Goal: Task Accomplishment & Management: Use online tool/utility

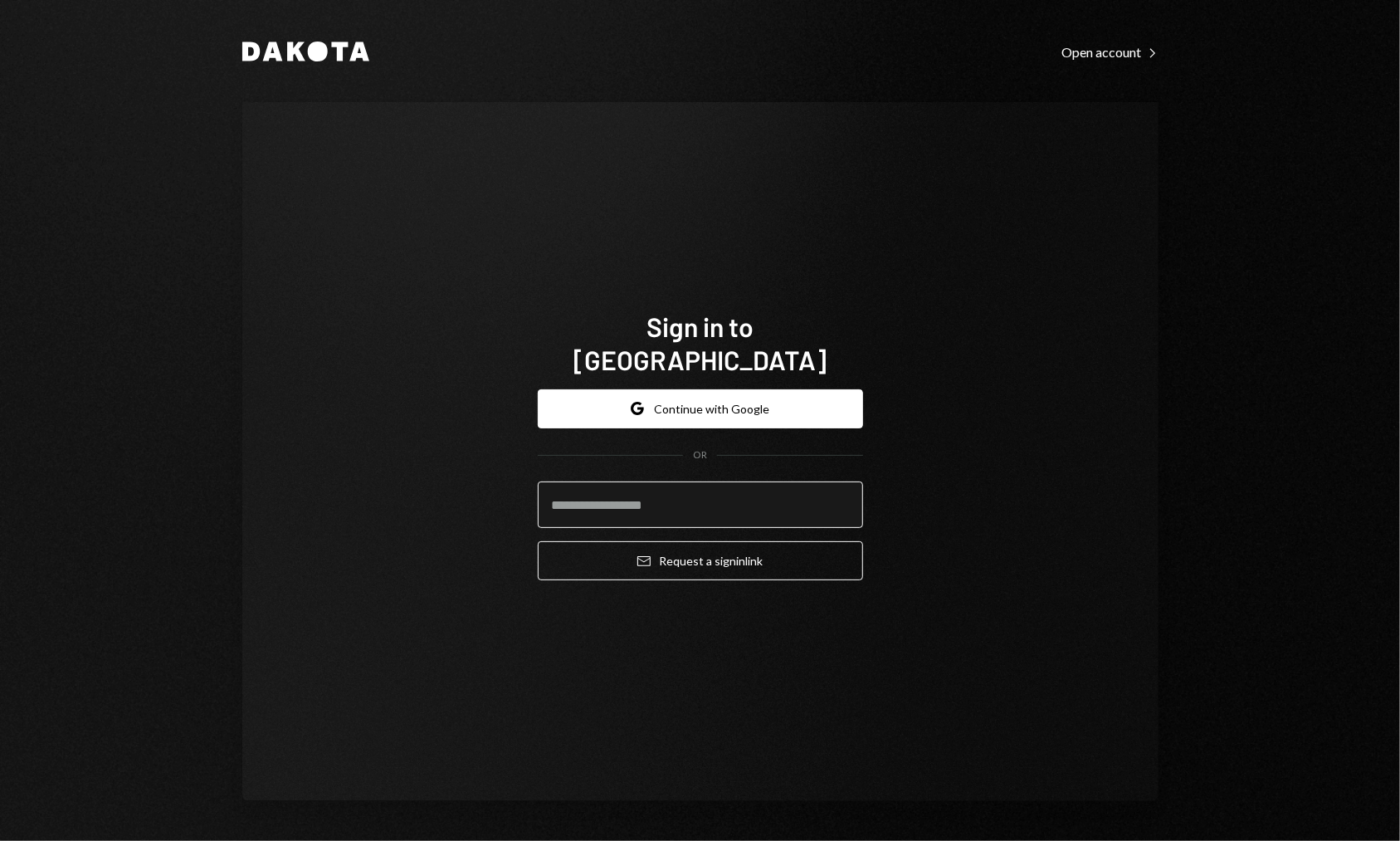
click at [695, 489] on input "email" at bounding box center [700, 504] width 325 height 47
type input "**********"
click at [538, 541] on button "Email Request a sign in link" at bounding box center [700, 561] width 325 height 39
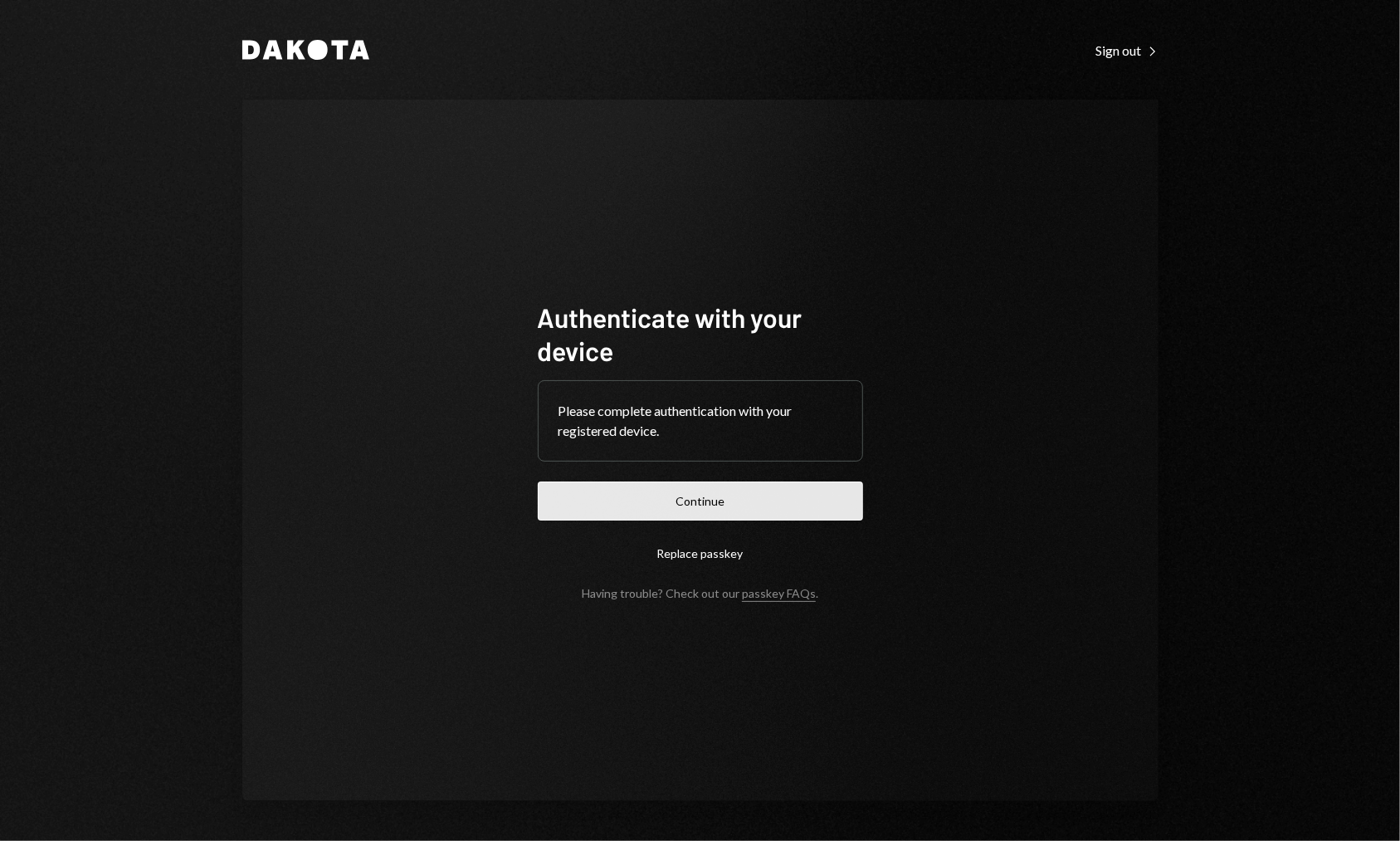
click at [765, 509] on button "Continue" at bounding box center [700, 501] width 325 height 39
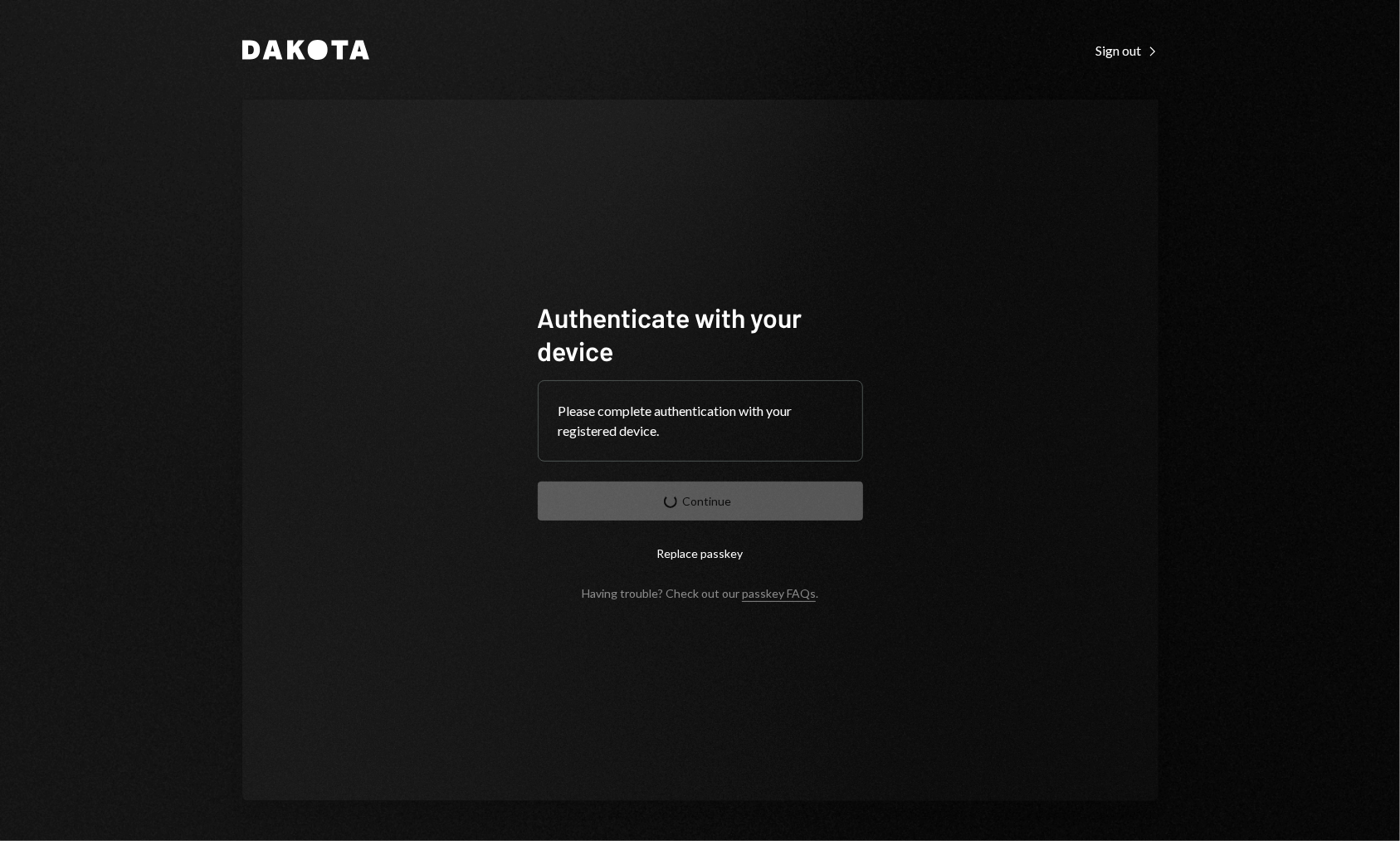
click at [964, 229] on div "Authenticate with your device Please complete authentication with your register…" at bounding box center [700, 450] width 916 height 701
click at [1095, 231] on div "Authenticate with your device Please complete authentication with your register…" at bounding box center [700, 450] width 916 height 701
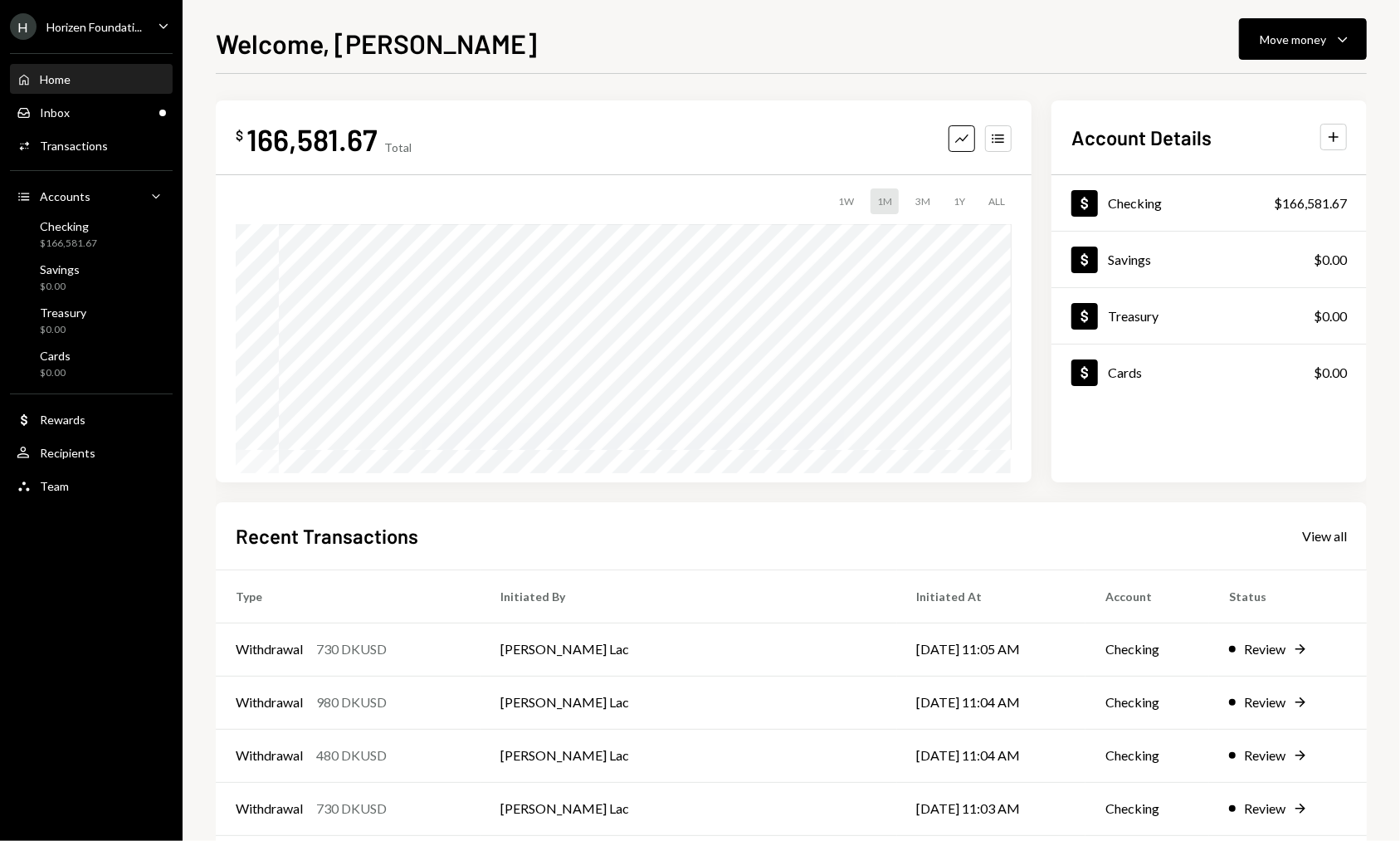
click at [452, 86] on div "$ 166,581.67 Total Graph Accounts 1W 1M 3M 1Y ALL $175,136.16 Aug 06, 2025 Acco…" at bounding box center [791, 498] width 1151 height 848
click at [77, 227] on div "Checking" at bounding box center [68, 226] width 58 height 14
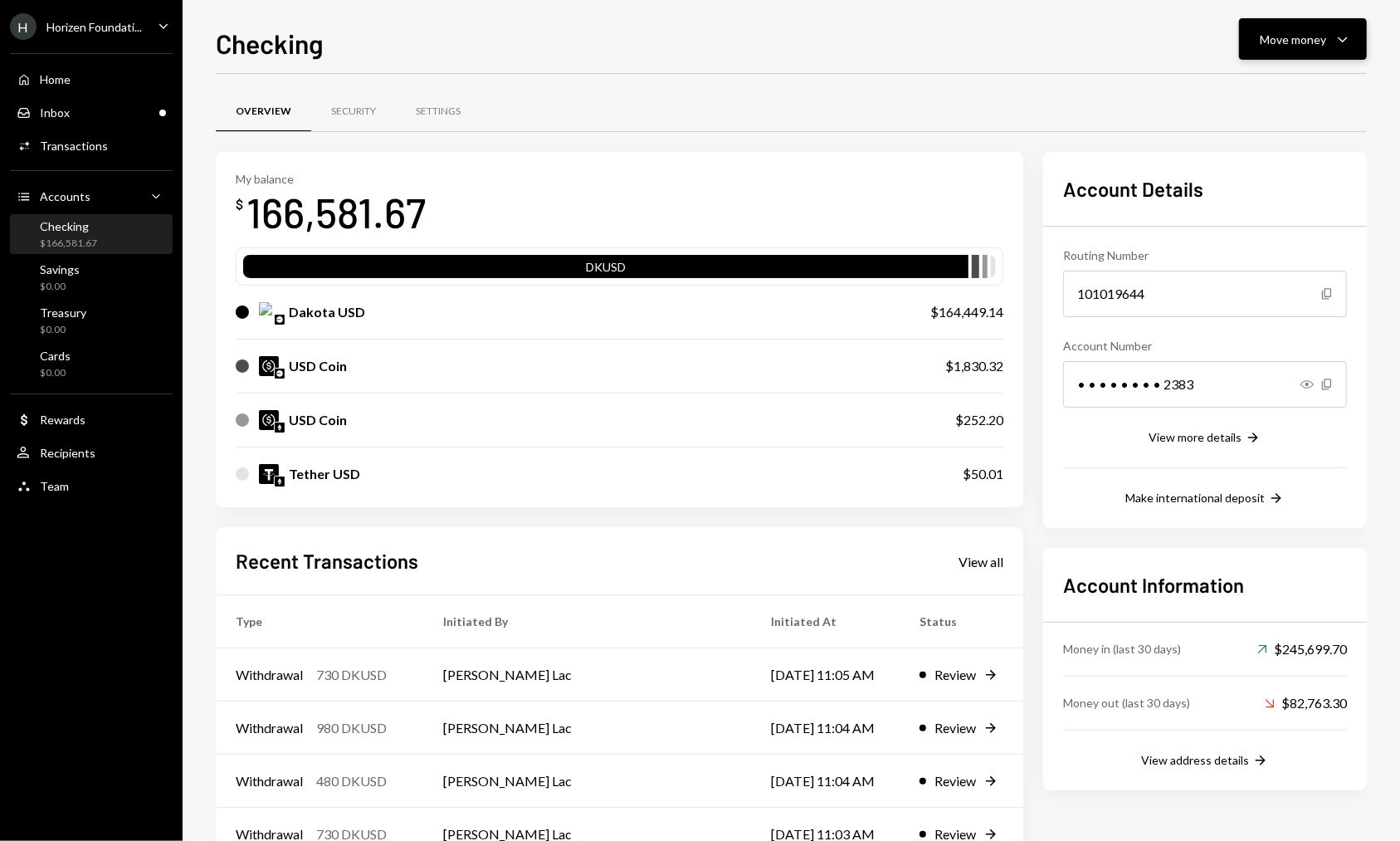
click at [1327, 25] on button "Move money Caret Down" at bounding box center [1302, 39] width 128 height 42
click at [1287, 82] on div "Send" at bounding box center [1290, 90] width 121 height 18
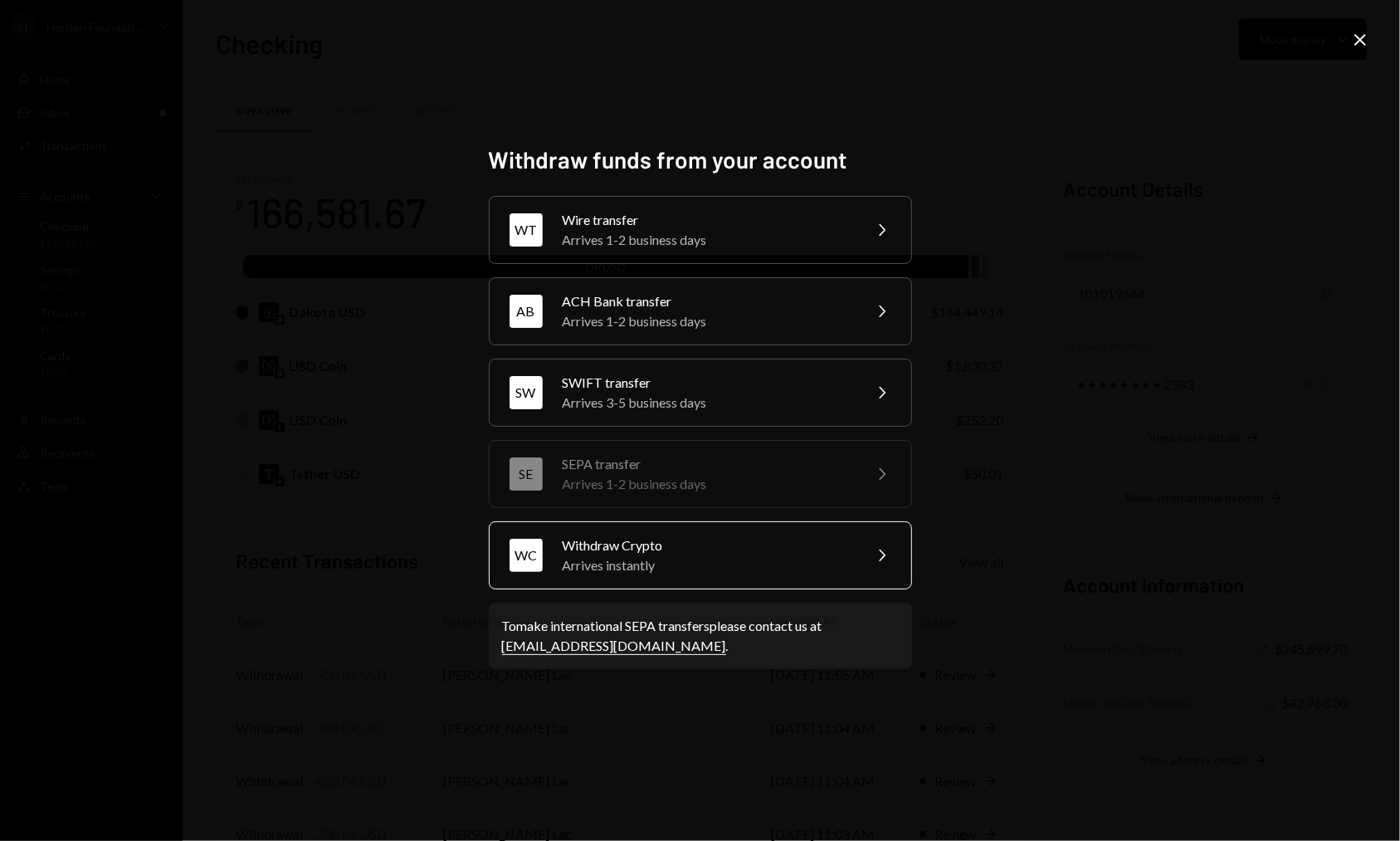
click at [700, 529] on div "WC Withdraw Crypto Arrives instantly Chevron Right" at bounding box center [700, 555] width 423 height 68
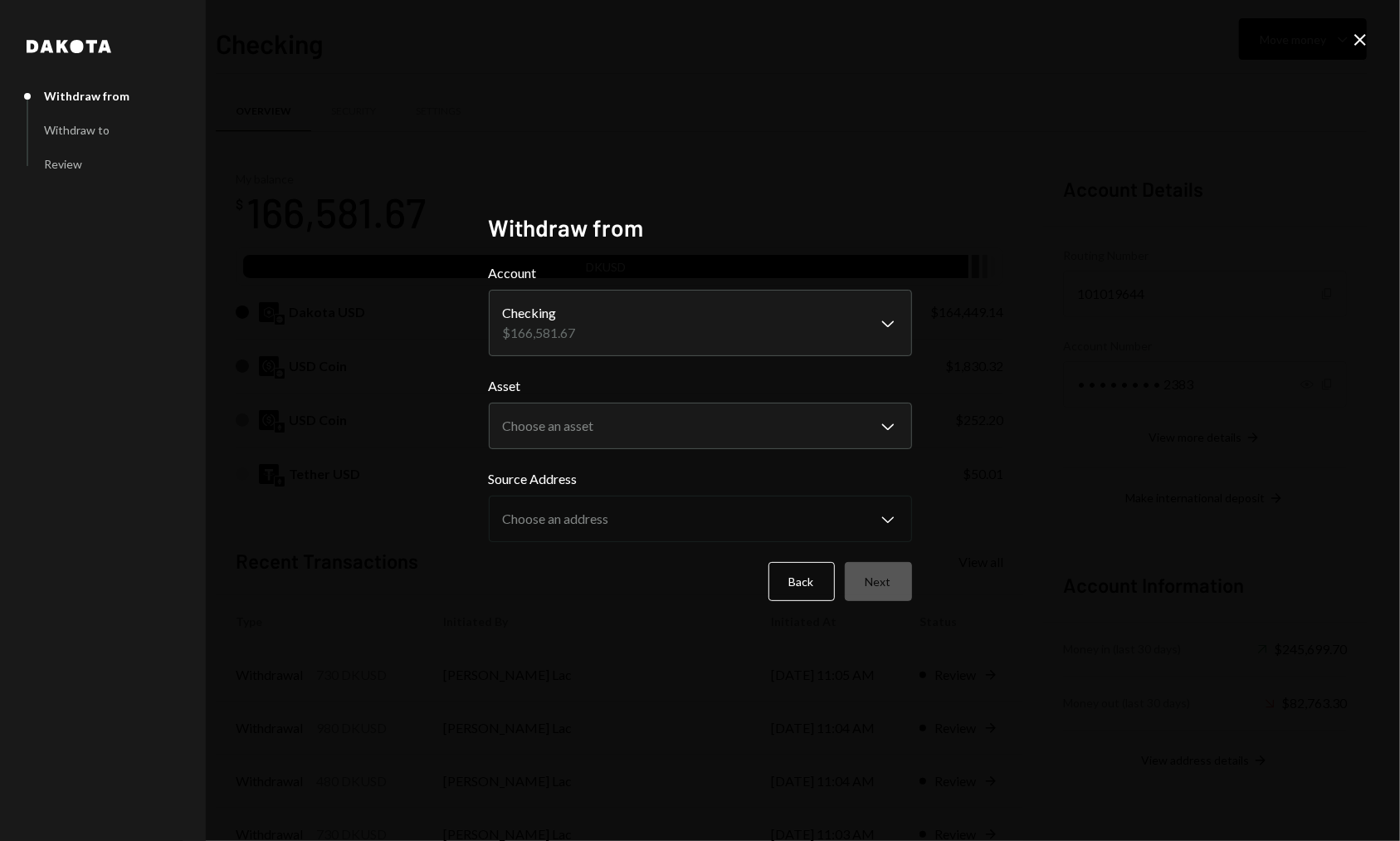
click at [720, 397] on div "Asset Choose an asset Chevron Down ***** **** ****" at bounding box center [700, 412] width 423 height 73
click at [719, 413] on body "H Horizen Foundati... Caret Down Home Home Inbox Inbox Activities Transactions …" at bounding box center [700, 420] width 1400 height 841
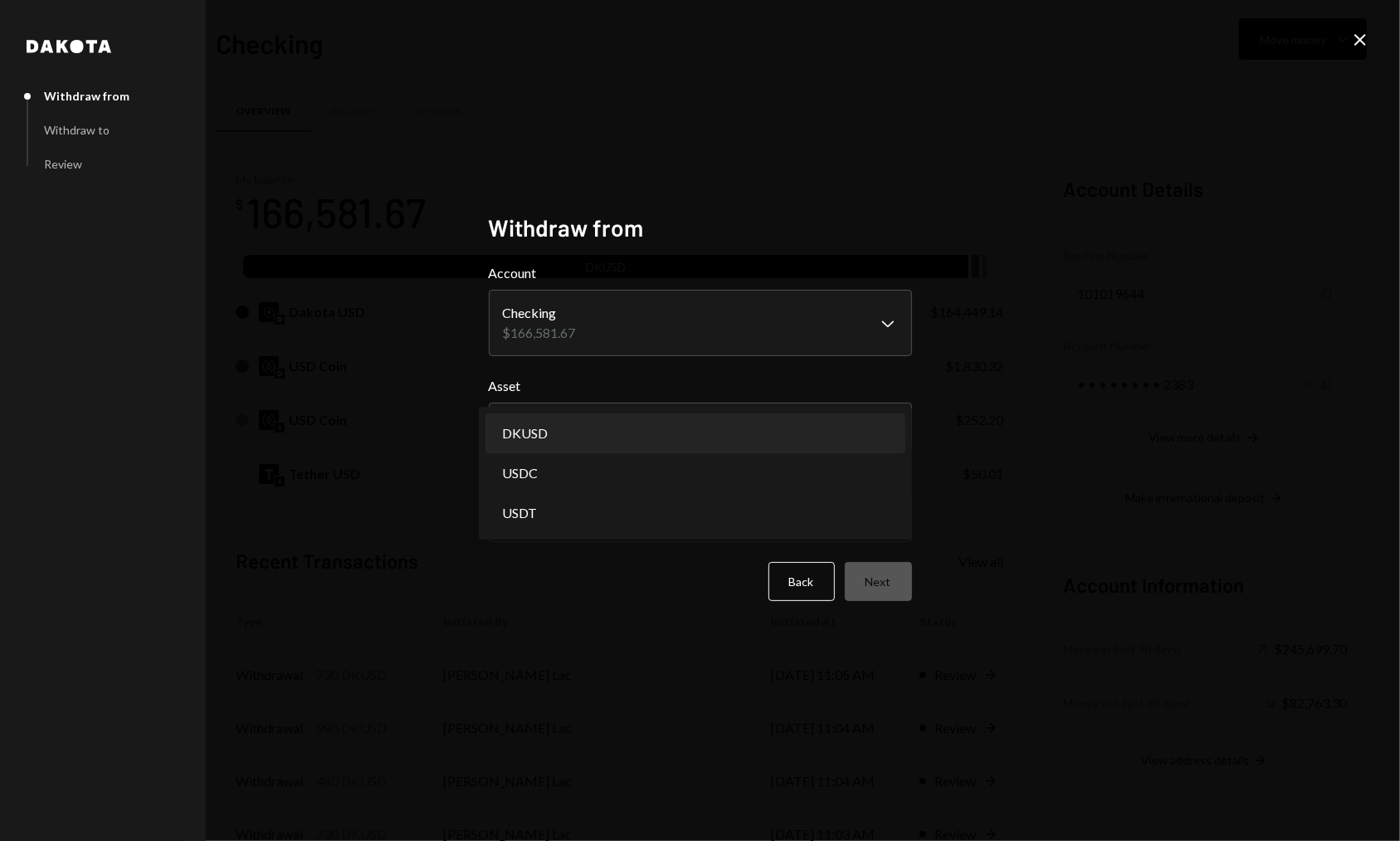
select select "*****"
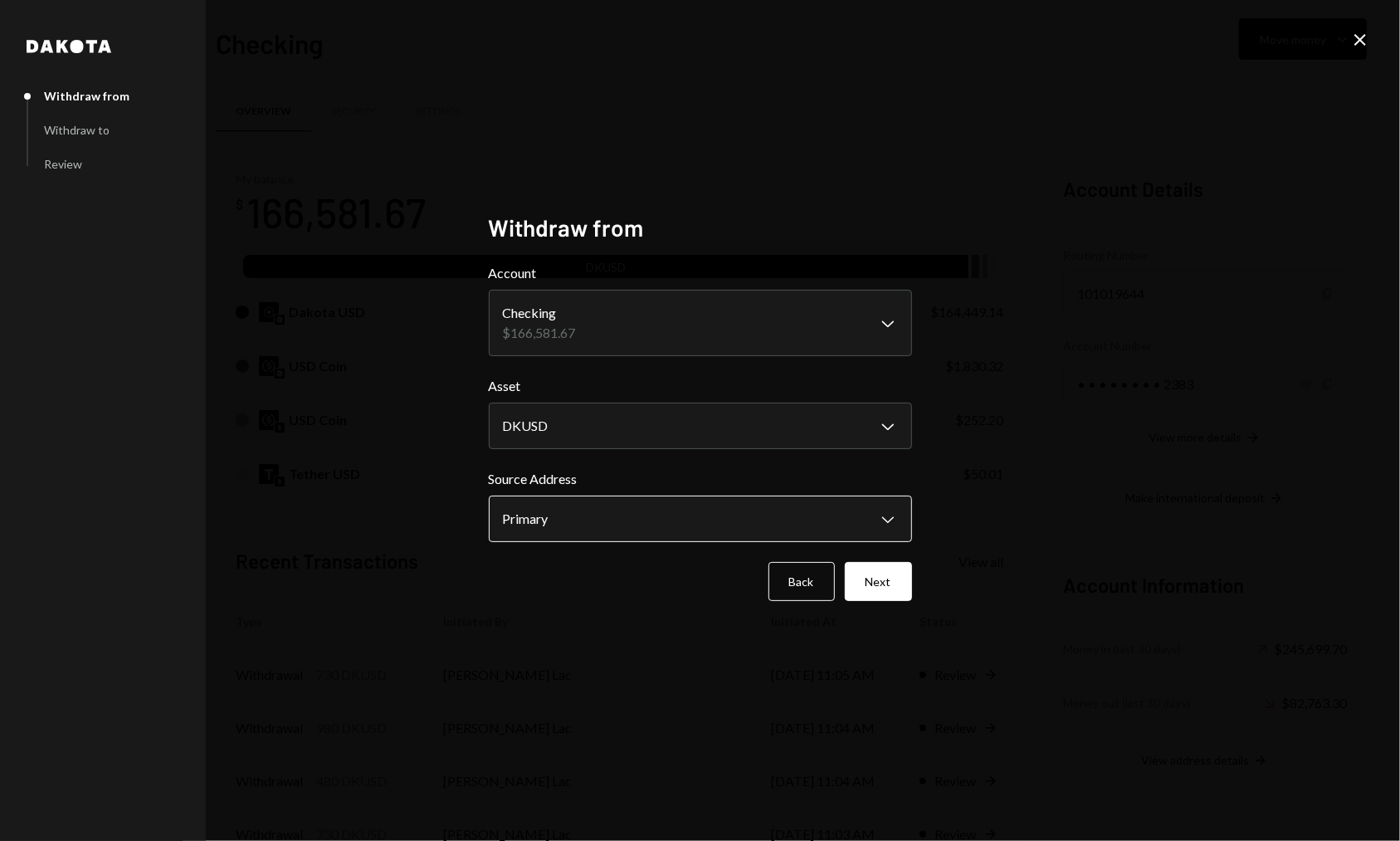
click at [628, 510] on body "H Horizen Foundati... Caret Down Home Home Inbox Inbox Activities Transactions …" at bounding box center [700, 420] width 1400 height 841
drag, startPoint x: 598, startPoint y: 532, endPoint x: 678, endPoint y: 538, distance: 80.2
click at [881, 570] on button "Next" at bounding box center [878, 581] width 67 height 39
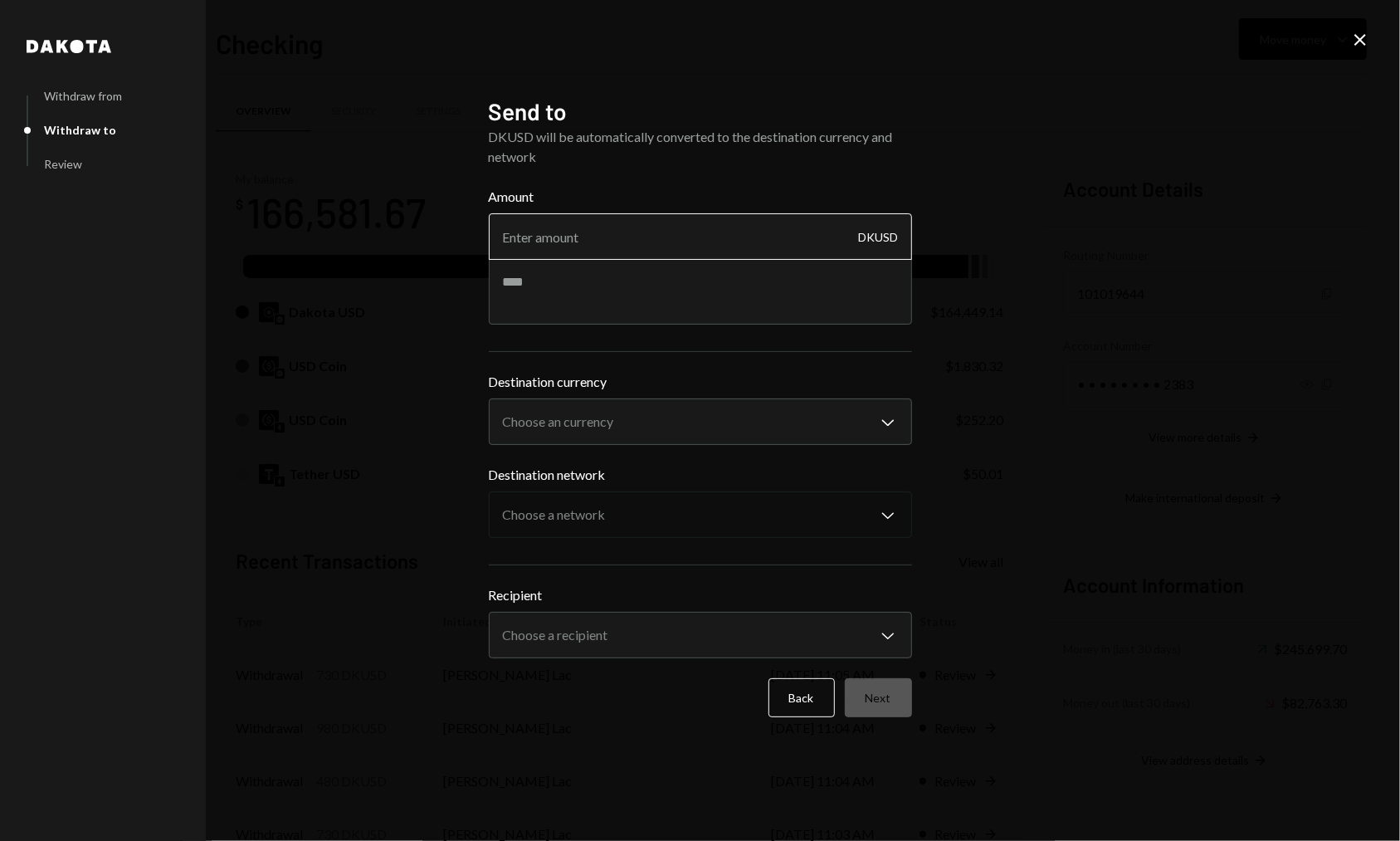
click at [620, 234] on input "Amount" at bounding box center [700, 237] width 423 height 47
type input "5000"
click at [580, 295] on textarea at bounding box center [700, 292] width 423 height 66
click at [602, 418] on body "H Horizen Foundati... Caret Down Home Home Inbox Inbox Activities Transactions …" at bounding box center [700, 420] width 1400 height 841
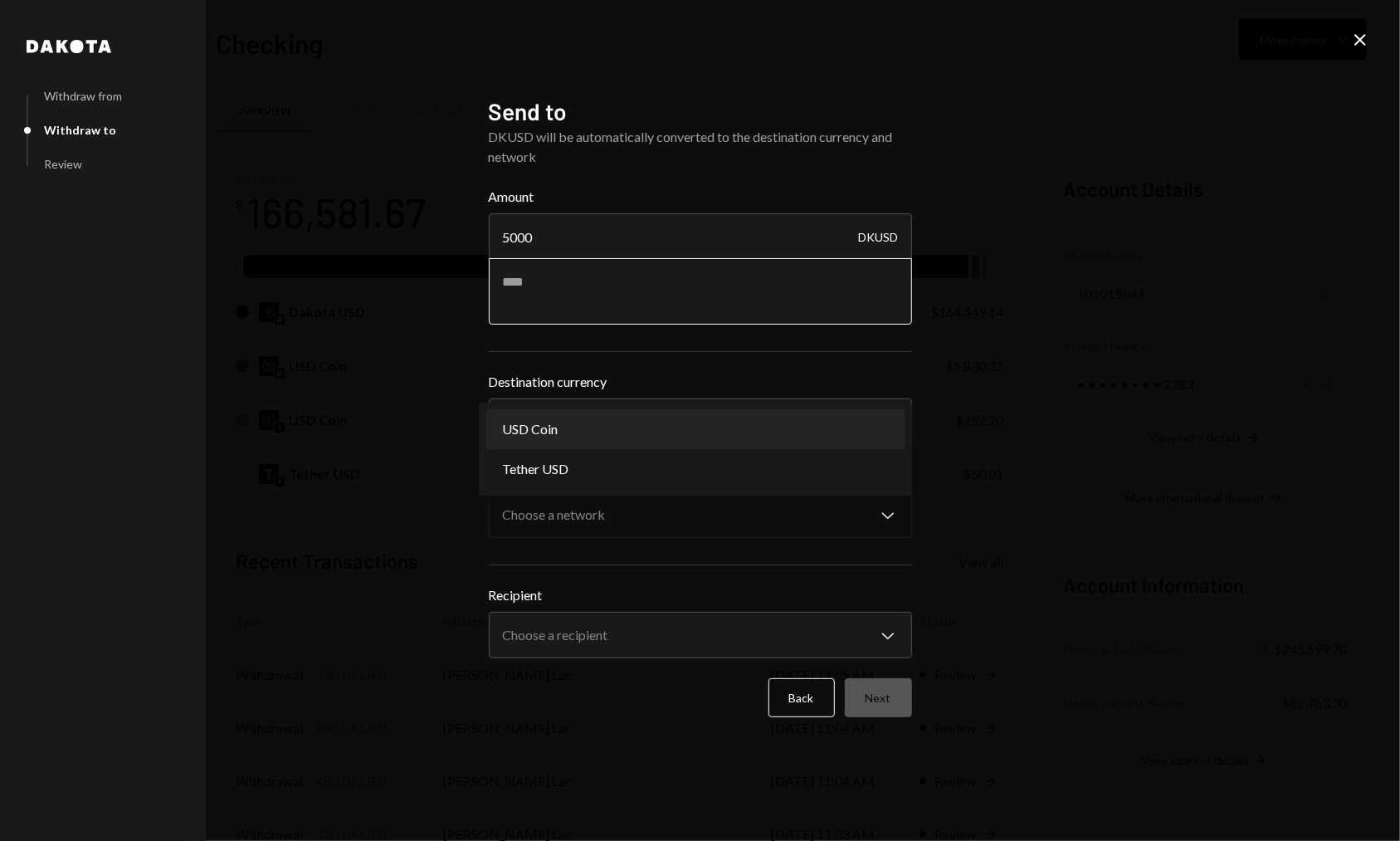
select select "****"
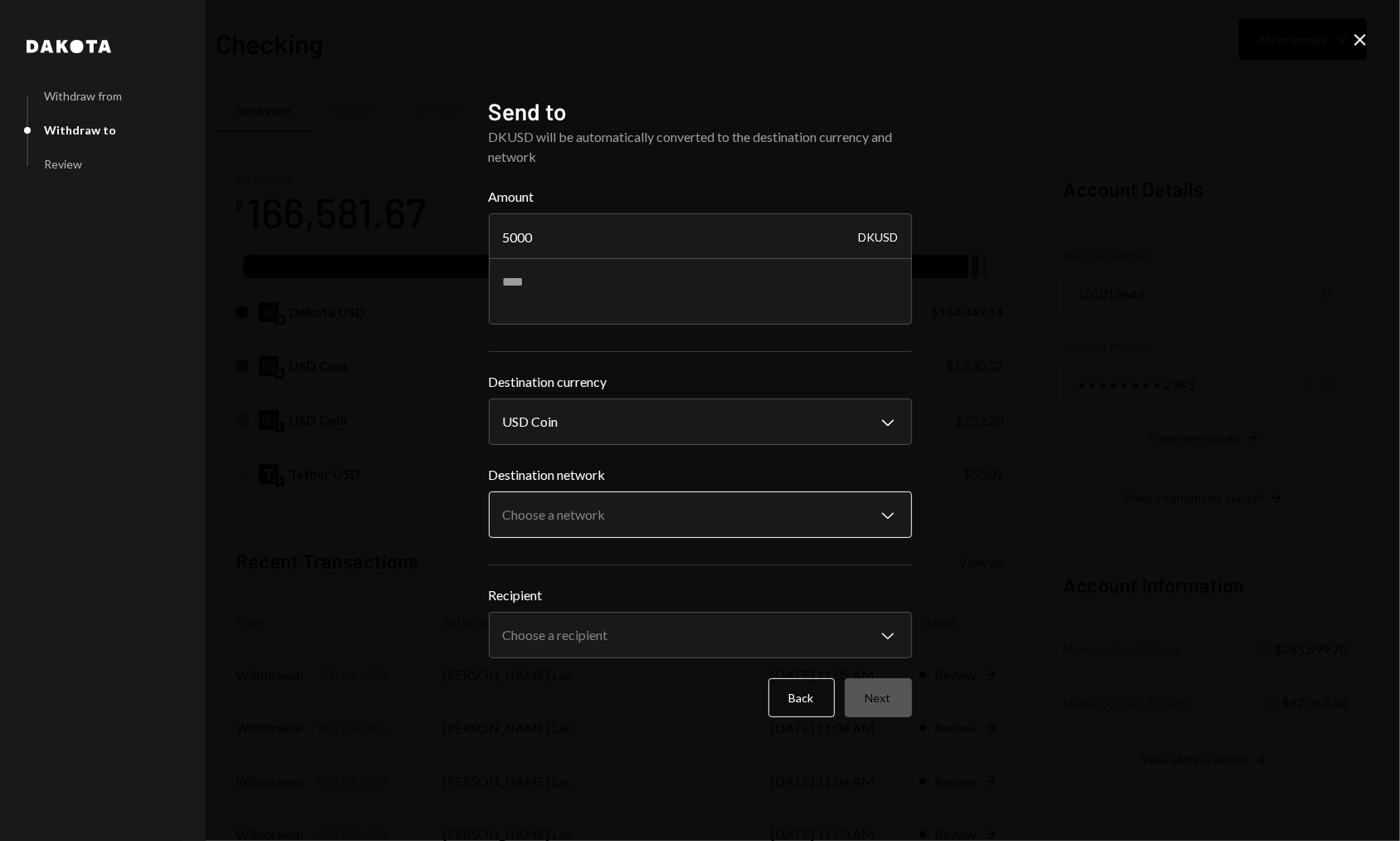
click at [590, 508] on body "H Horizen Foundati... Caret Down Home Home Inbox Inbox Activities Transactions …" at bounding box center [700, 420] width 1400 height 841
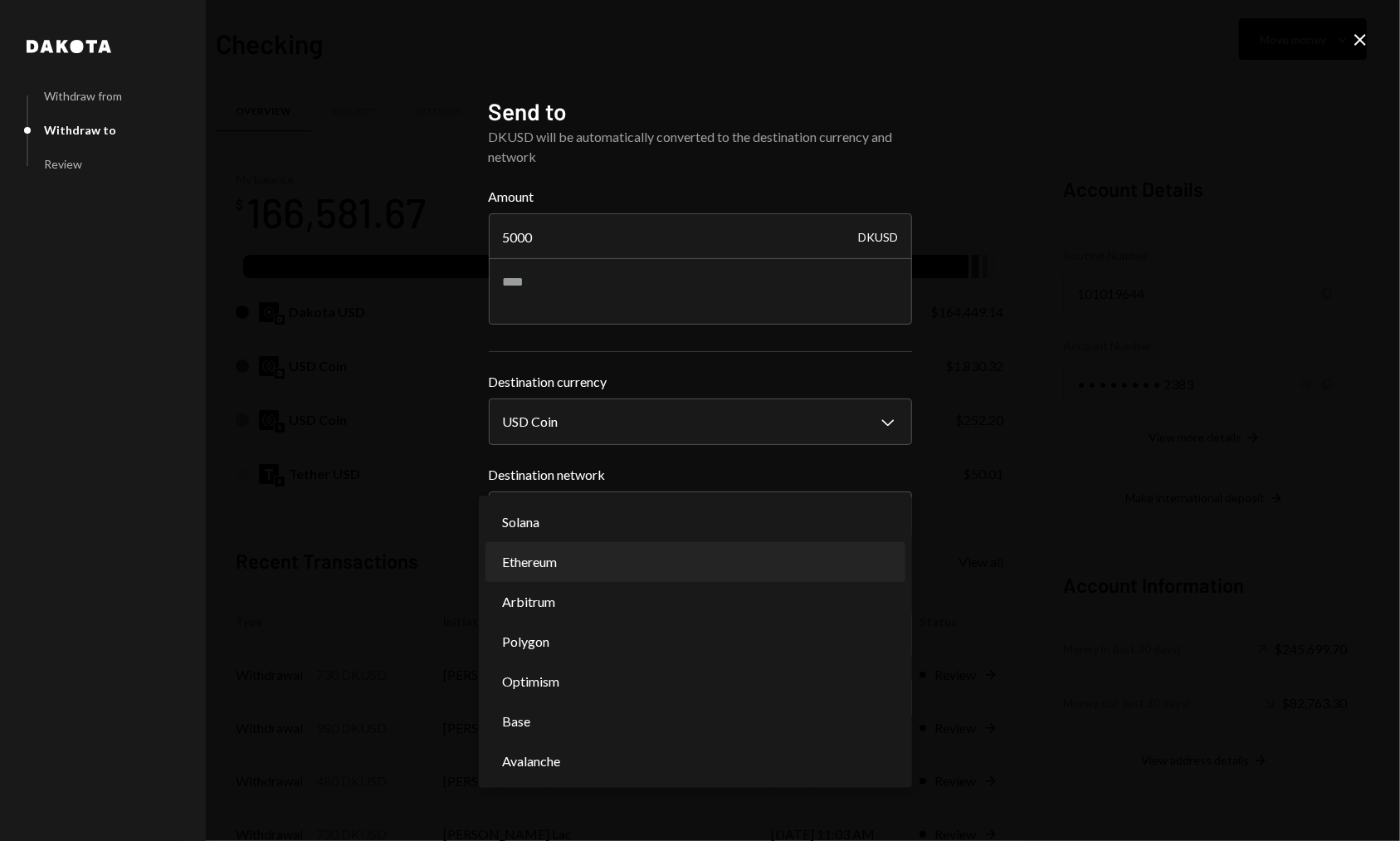
select select "**********"
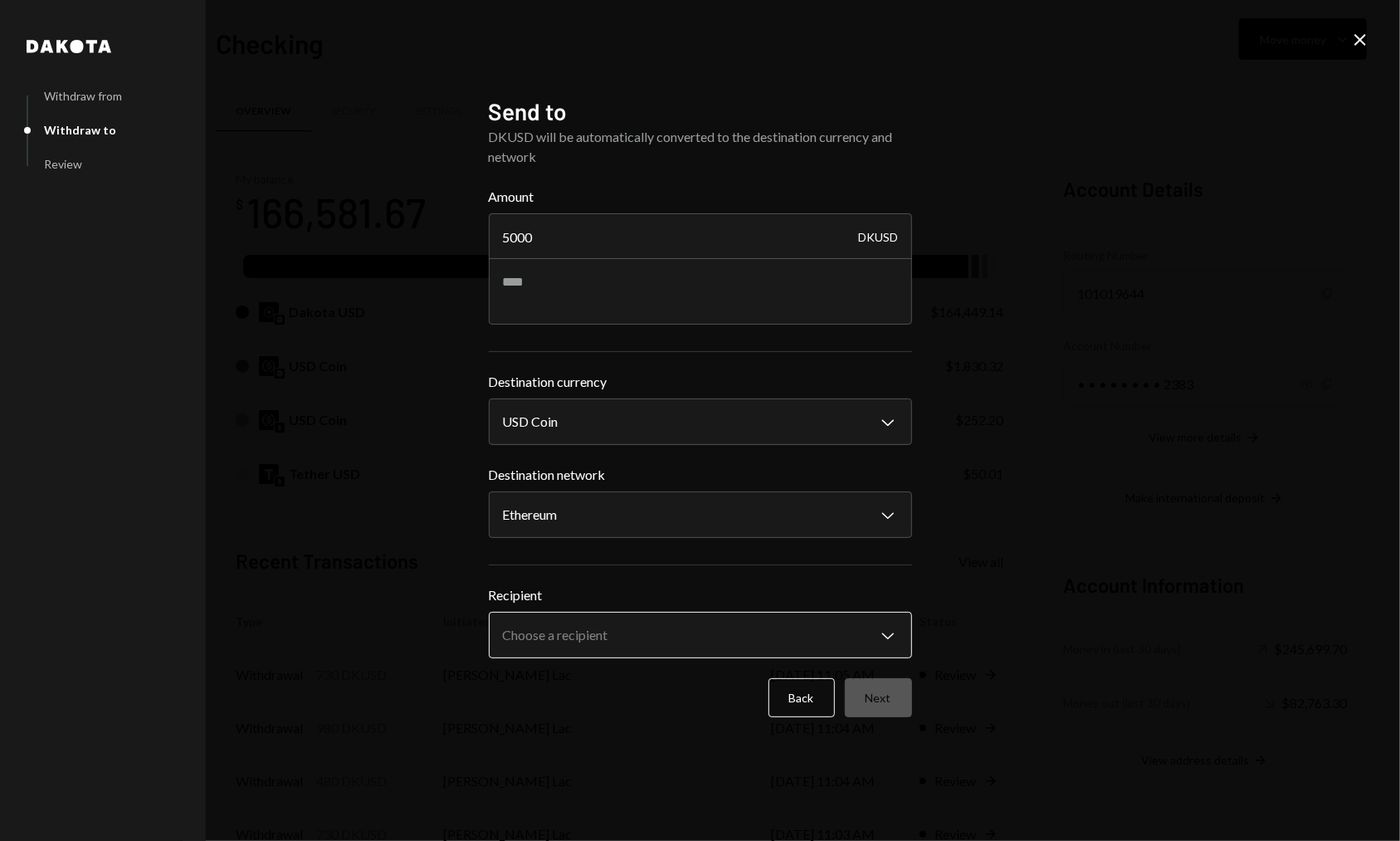
click at [567, 622] on body "H Horizen Foundati... Caret Down Home Home Inbox Inbox Activities Transactions …" at bounding box center [700, 420] width 1400 height 841
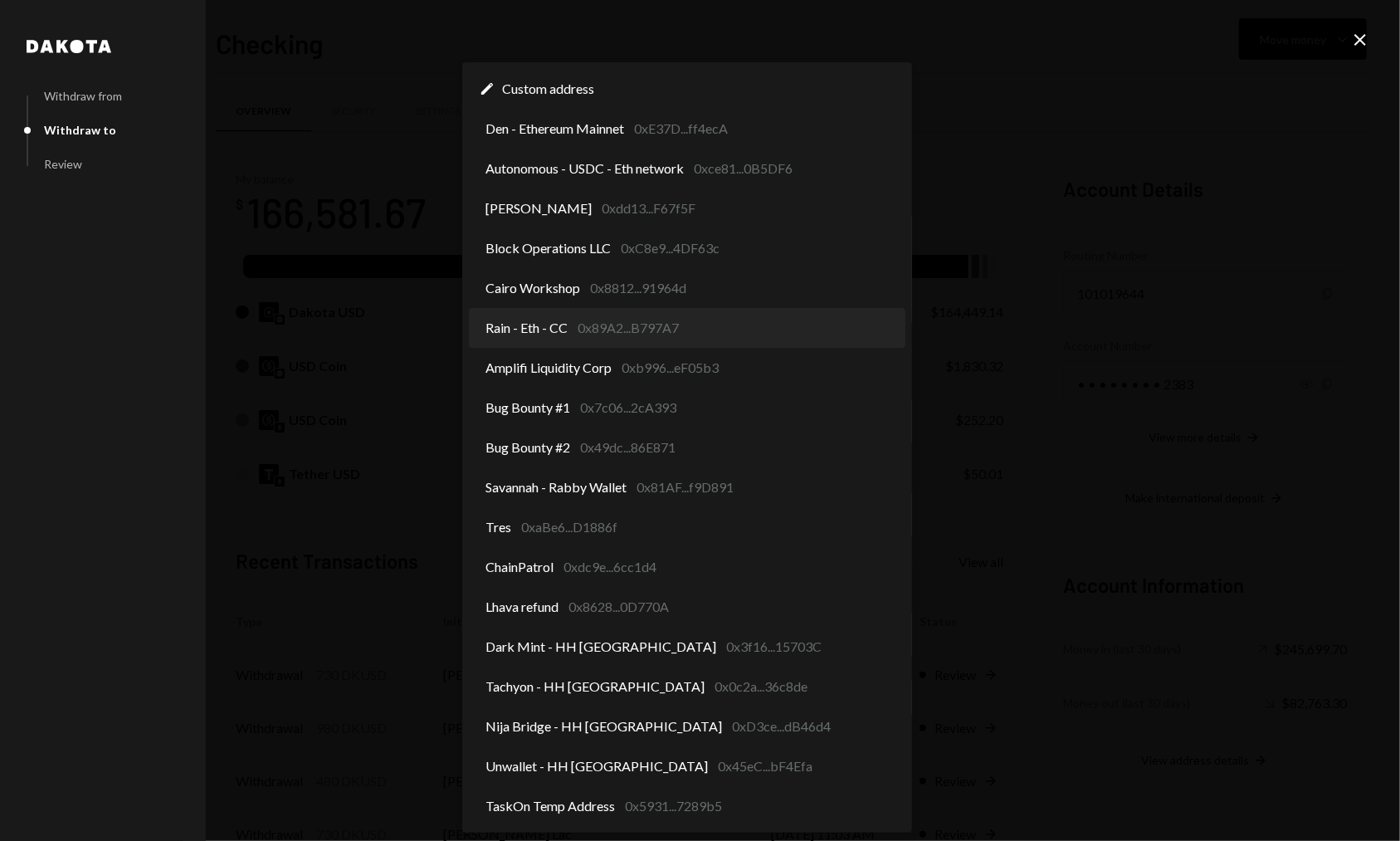
select select "**********"
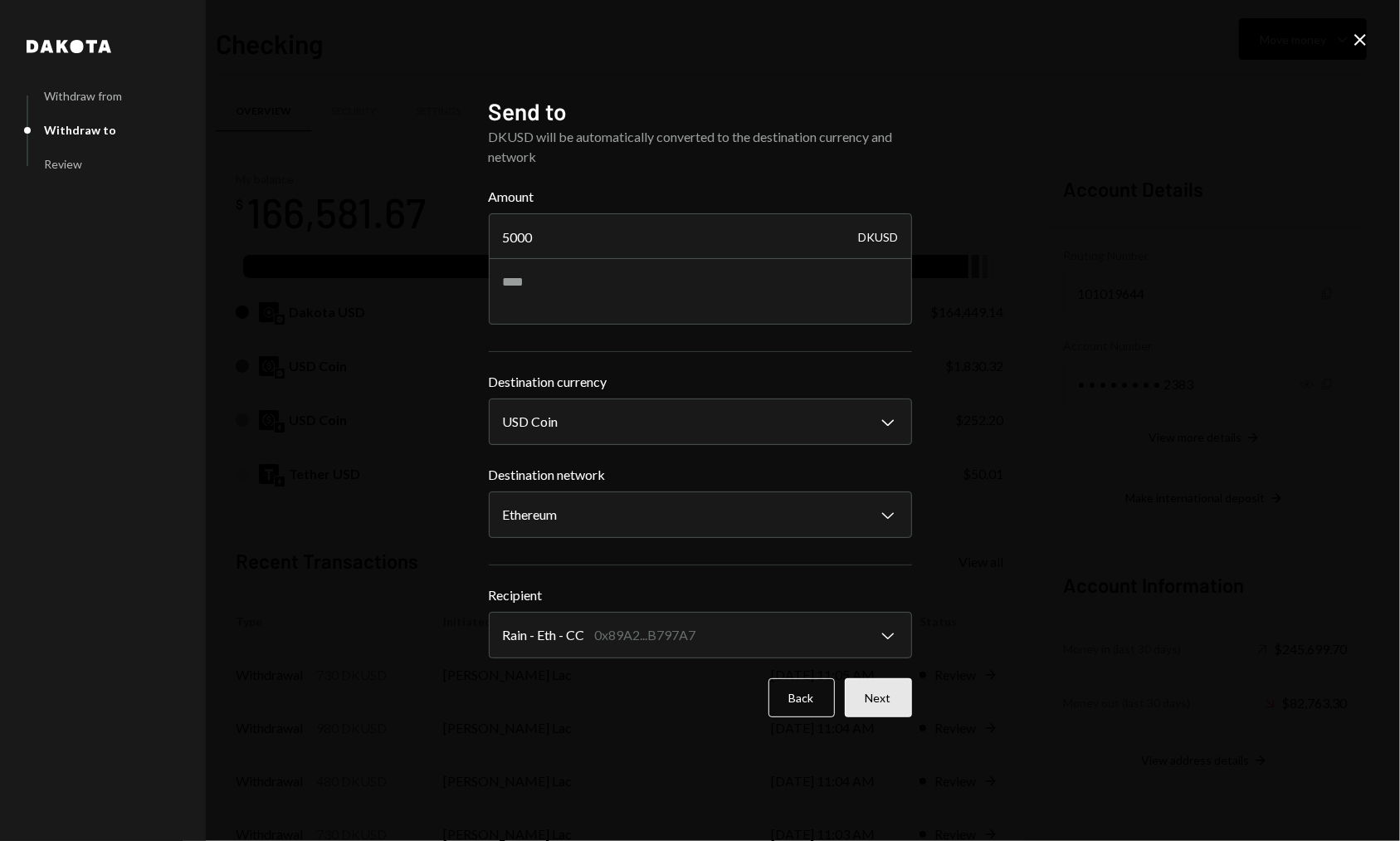
click at [895, 699] on button "Next" at bounding box center [878, 698] width 67 height 39
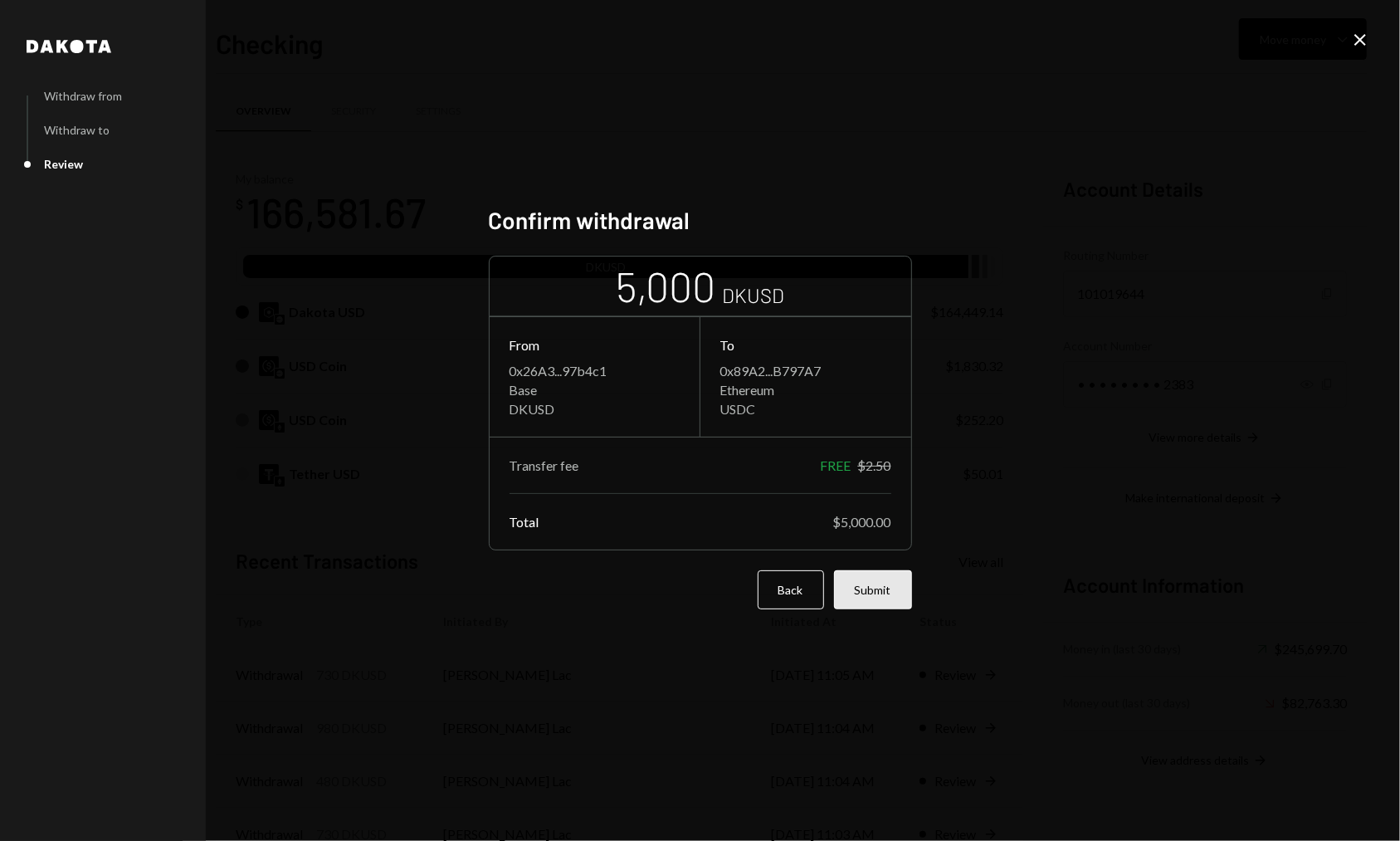
click at [881, 588] on button "Submit" at bounding box center [873, 589] width 78 height 39
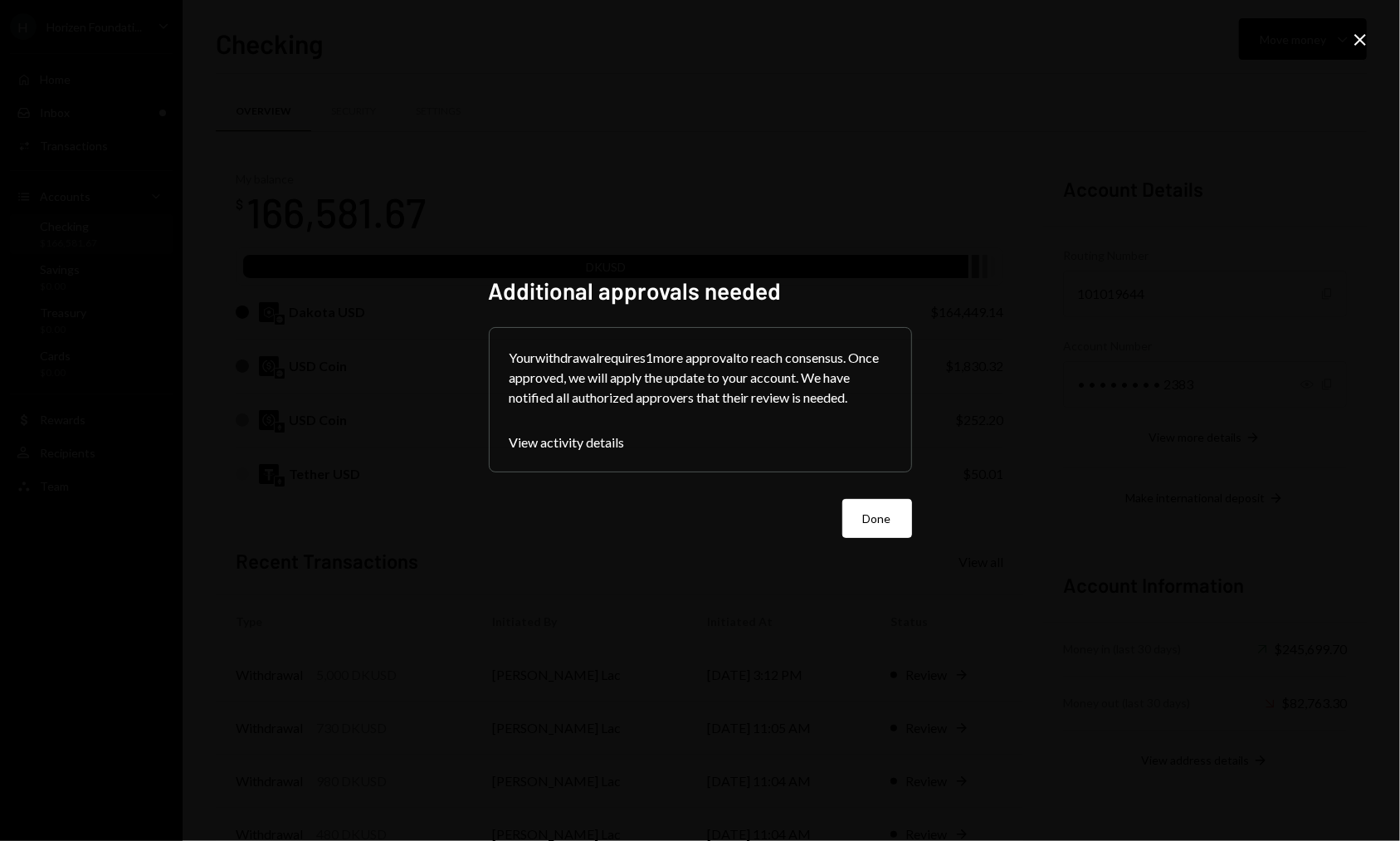
click at [1355, 39] on icon "Close" at bounding box center [1360, 40] width 20 height 20
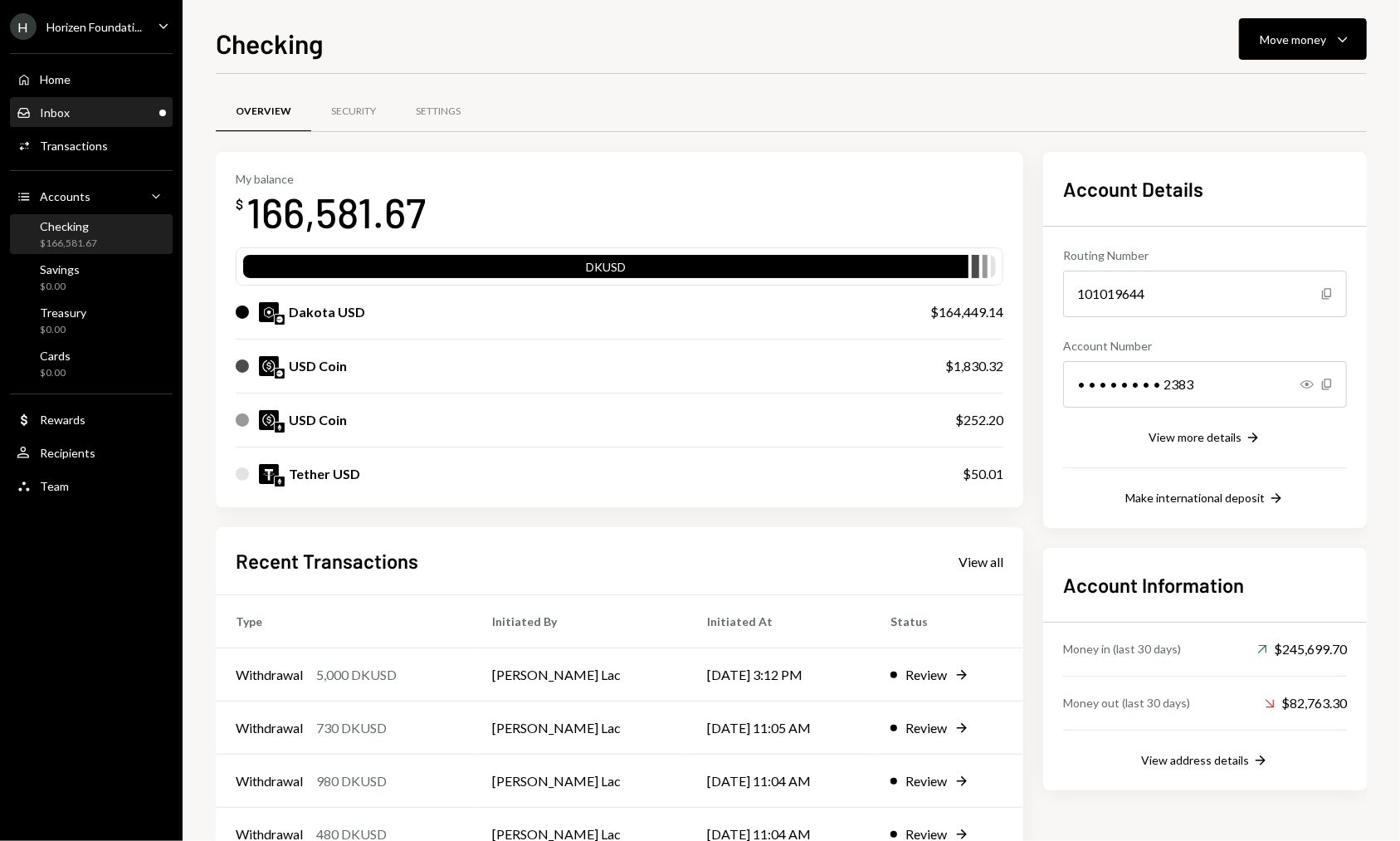
click at [102, 110] on div "Inbox Inbox" at bounding box center [91, 112] width 149 height 15
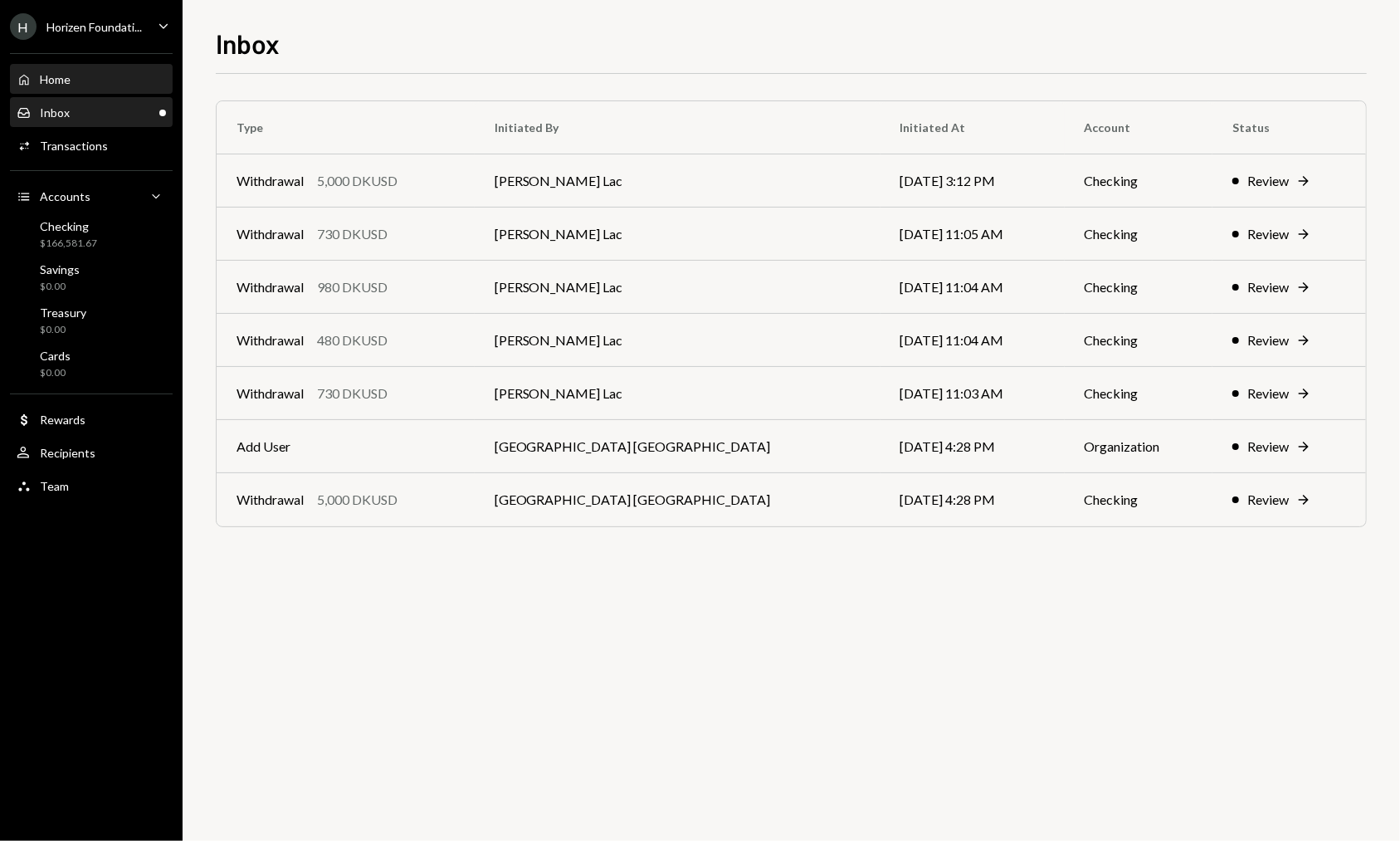
click at [98, 81] on div "Home Home" at bounding box center [91, 79] width 149 height 15
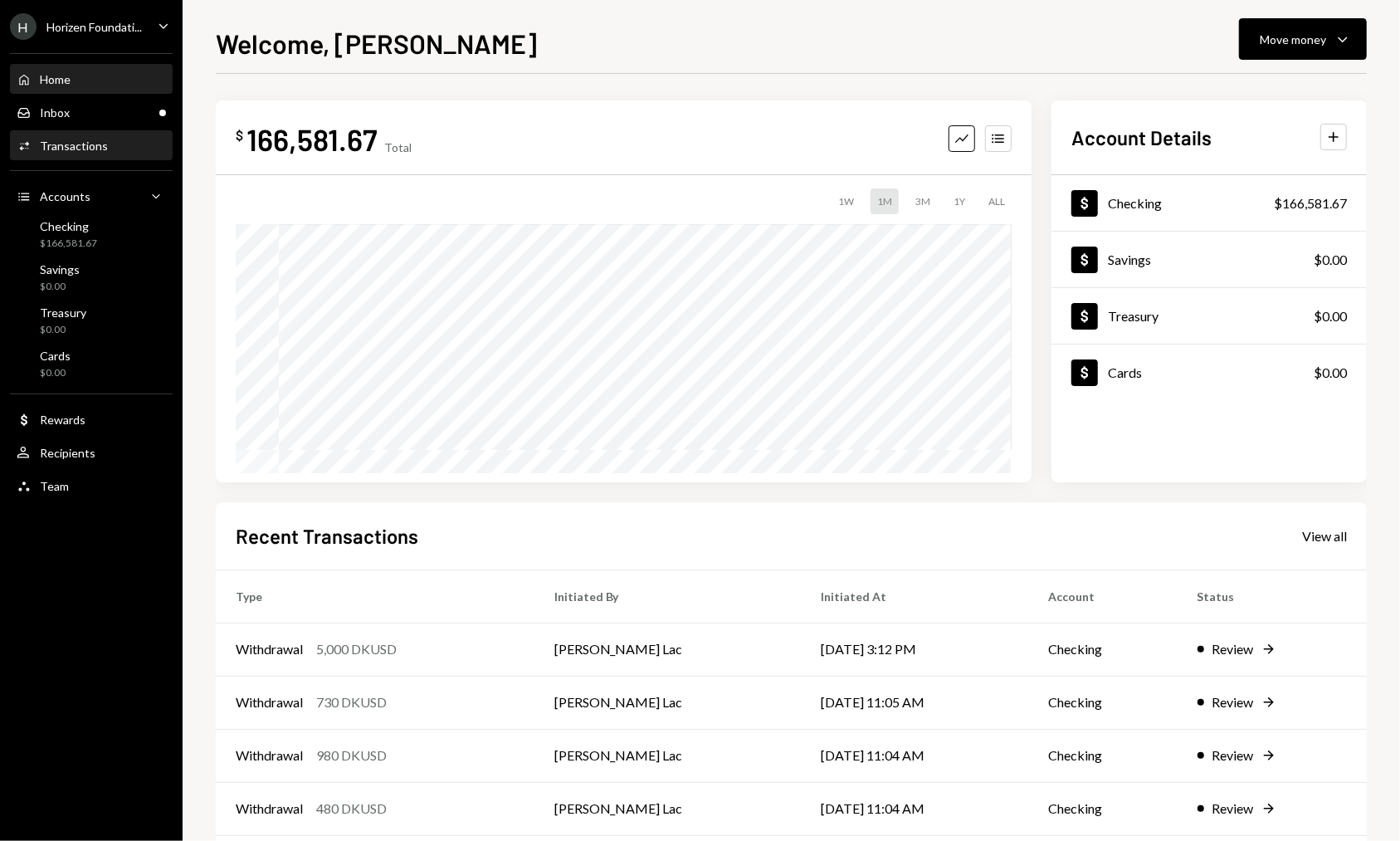
click at [126, 131] on link "Activities Transactions" at bounding box center [91, 145] width 163 height 30
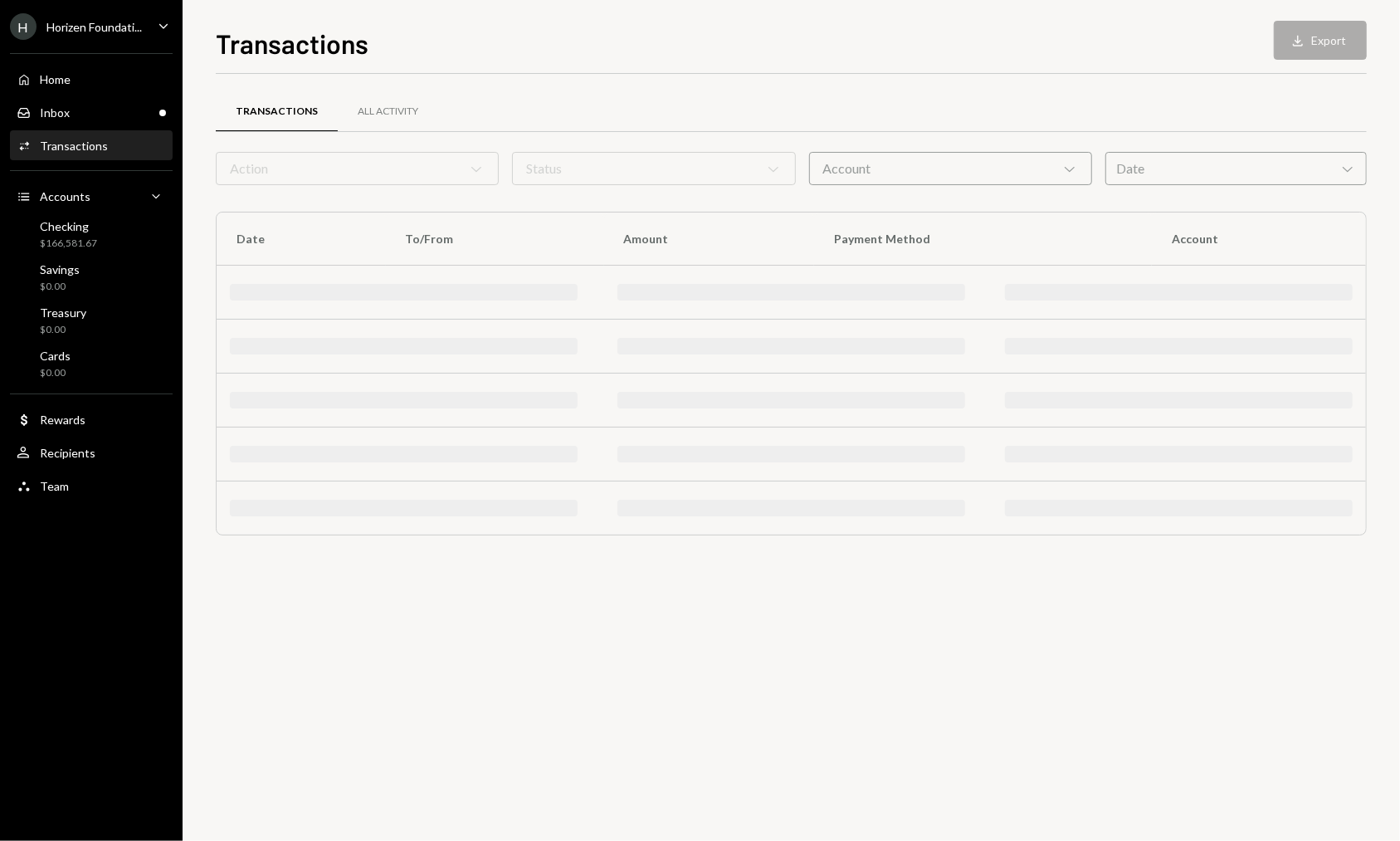
click at [126, 122] on div "Inbox Inbox" at bounding box center [91, 112] width 149 height 28
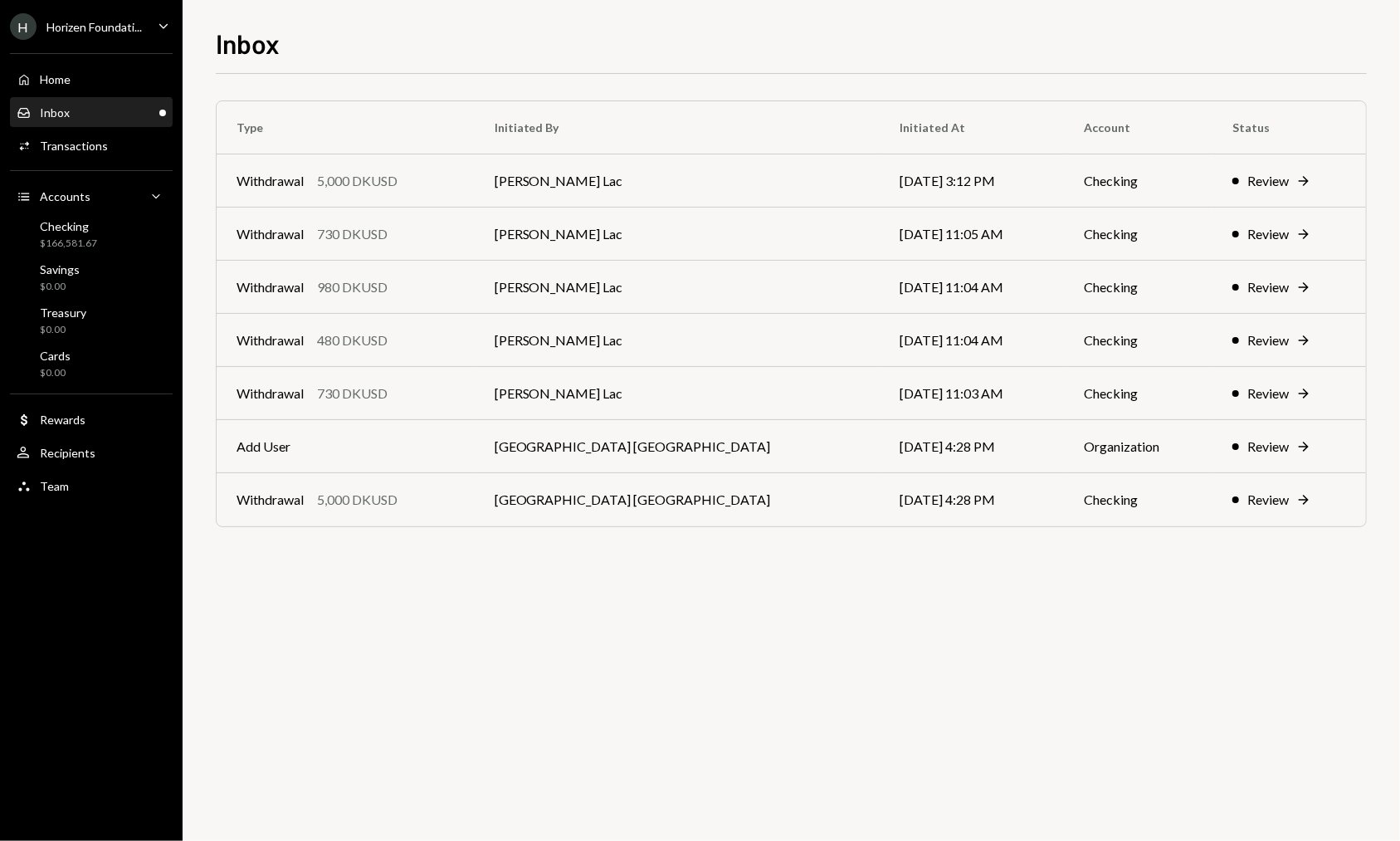
click at [151, 22] on div "H Horizen Foundati... Caret Down" at bounding box center [91, 26] width 182 height 26
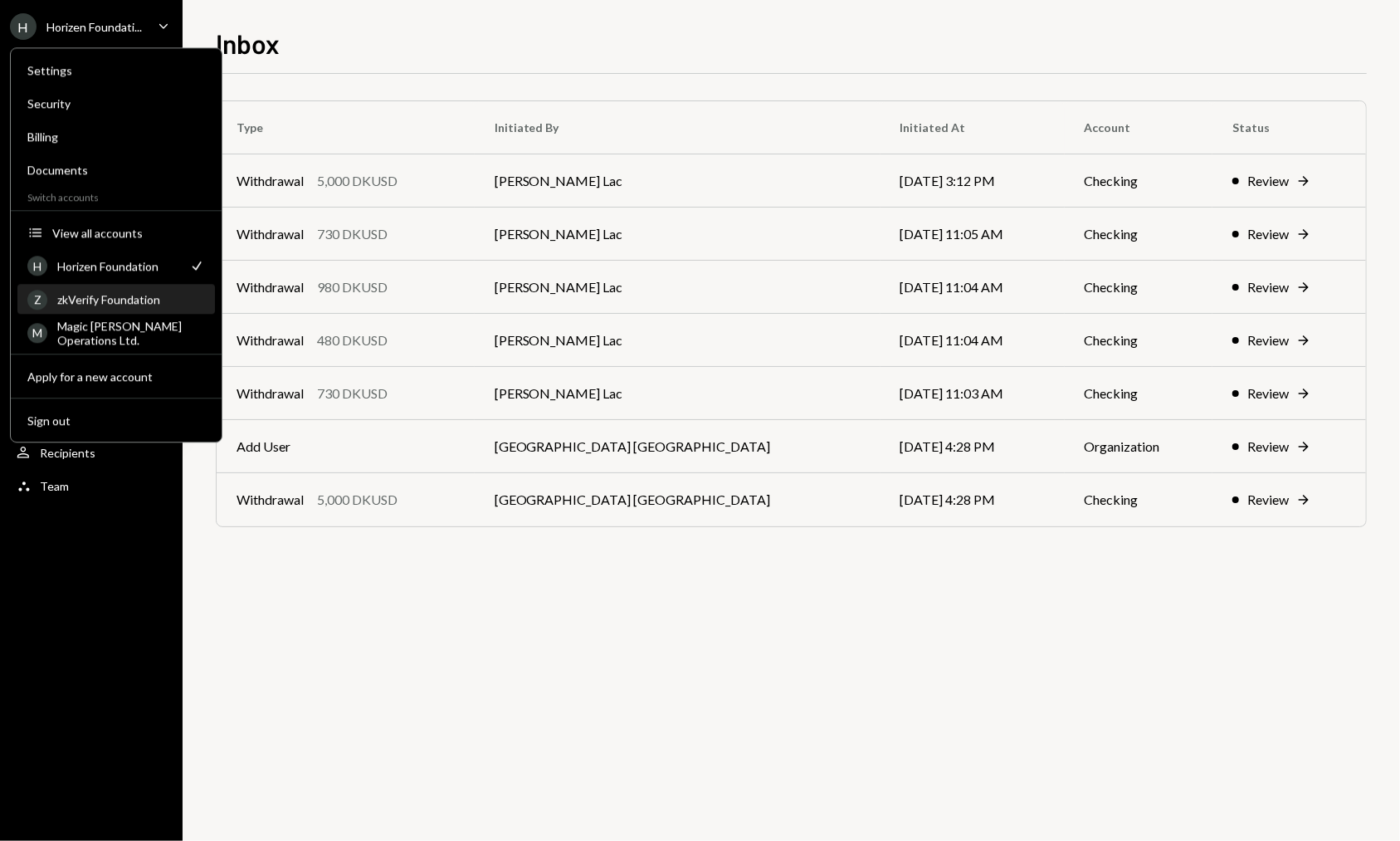
click at [161, 304] on div "zkVerify Foundation" at bounding box center [131, 299] width 147 height 14
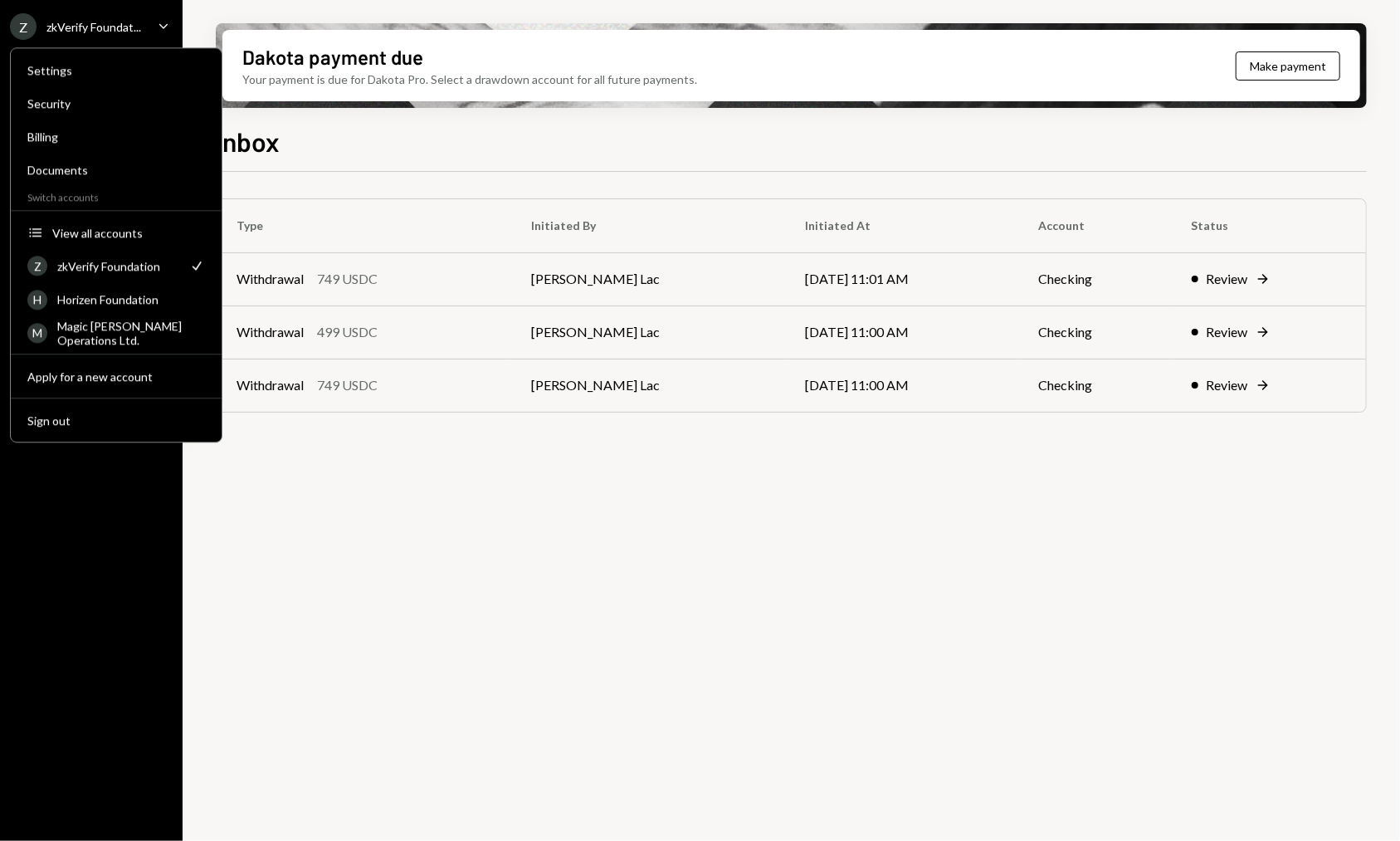
click at [353, 168] on div "Inbox Type Initiated By Initiated At Account Status Withdrawal 749 USDC [PERSON…" at bounding box center [791, 530] width 1151 height 818
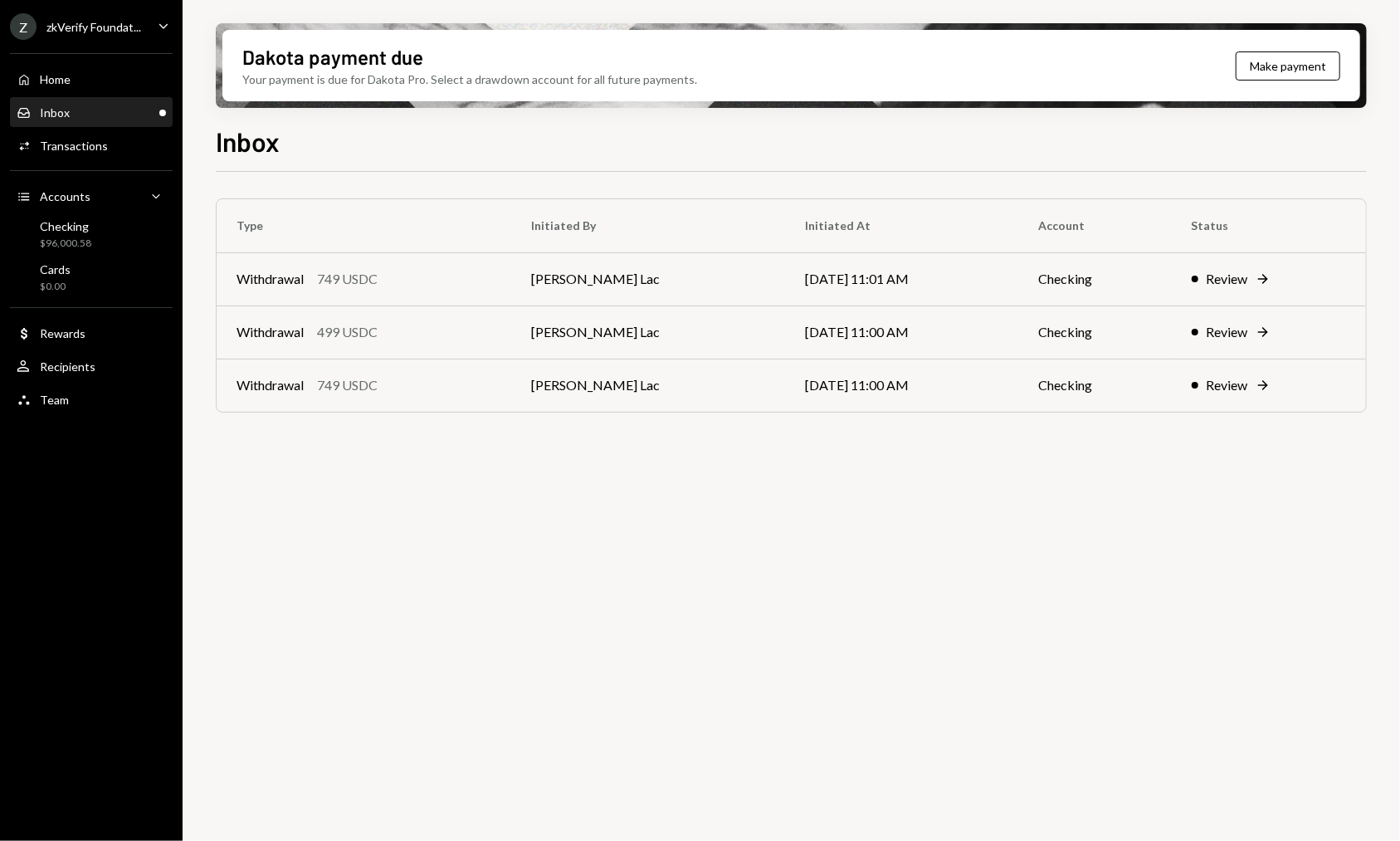
click at [53, 103] on div "Inbox Inbox" at bounding box center [91, 112] width 149 height 28
click at [68, 76] on div "Home" at bounding box center [55, 79] width 30 height 14
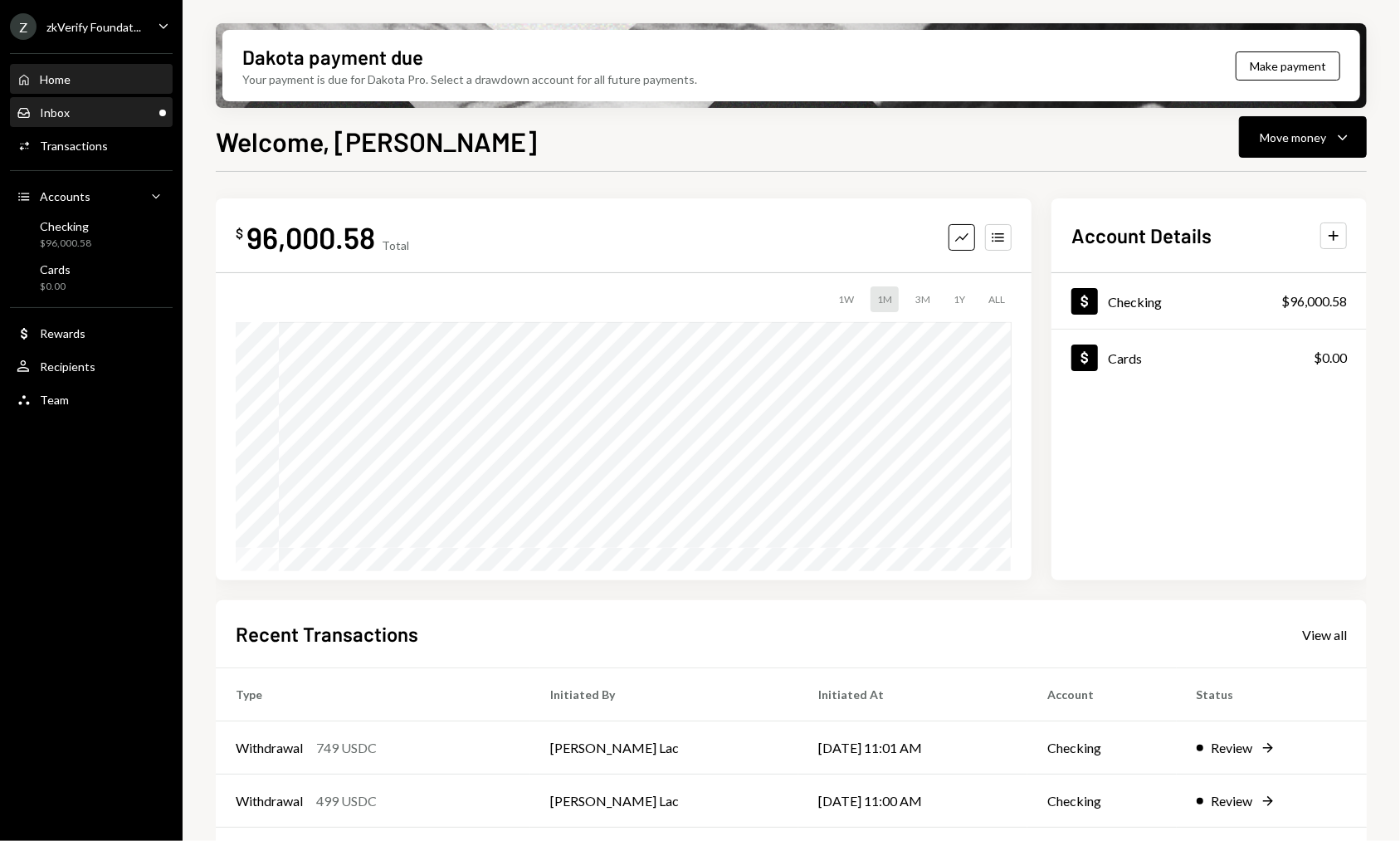
click at [92, 101] on div "Inbox Inbox" at bounding box center [91, 112] width 149 height 28
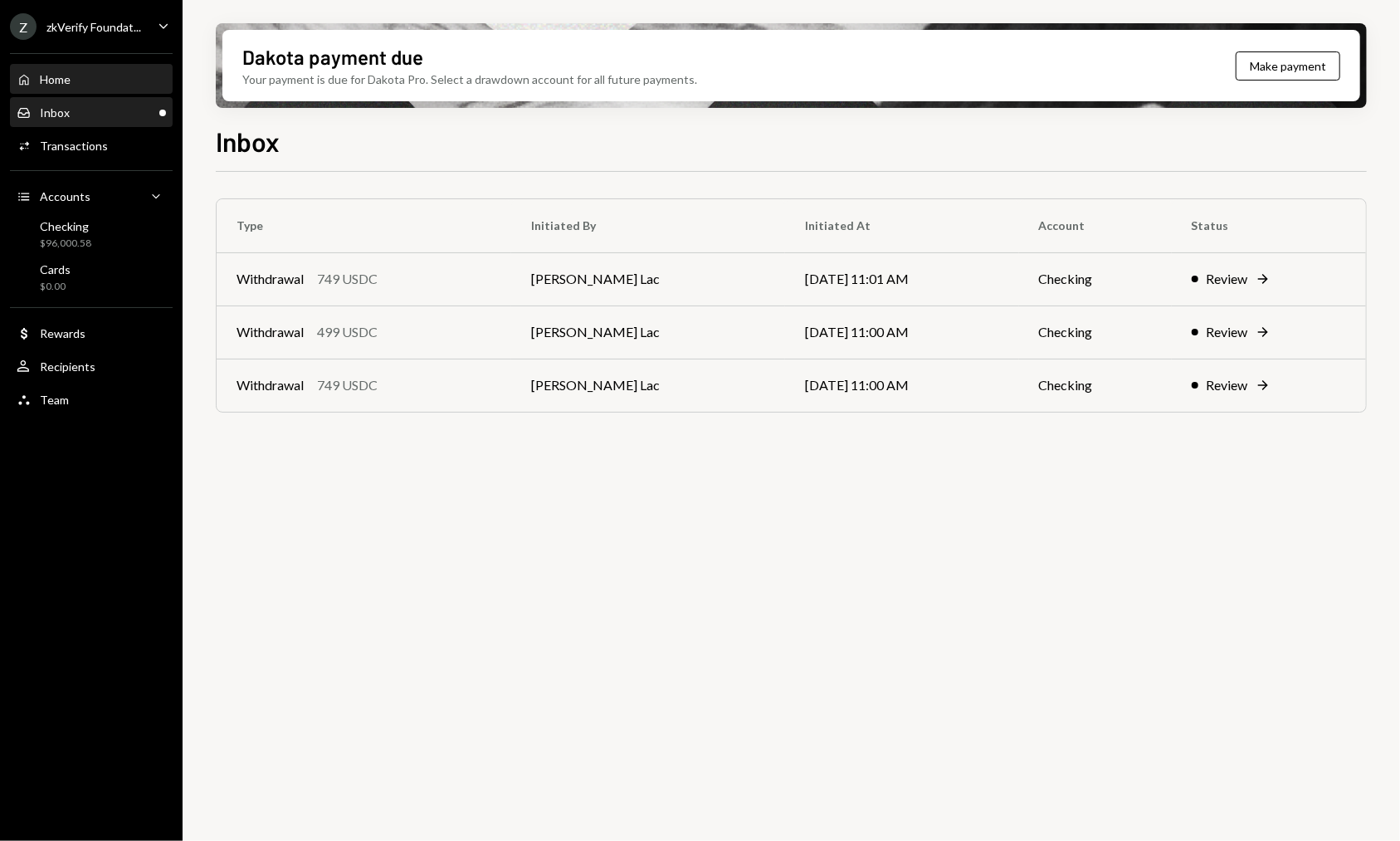
click at [82, 75] on div "Home Home" at bounding box center [91, 79] width 149 height 15
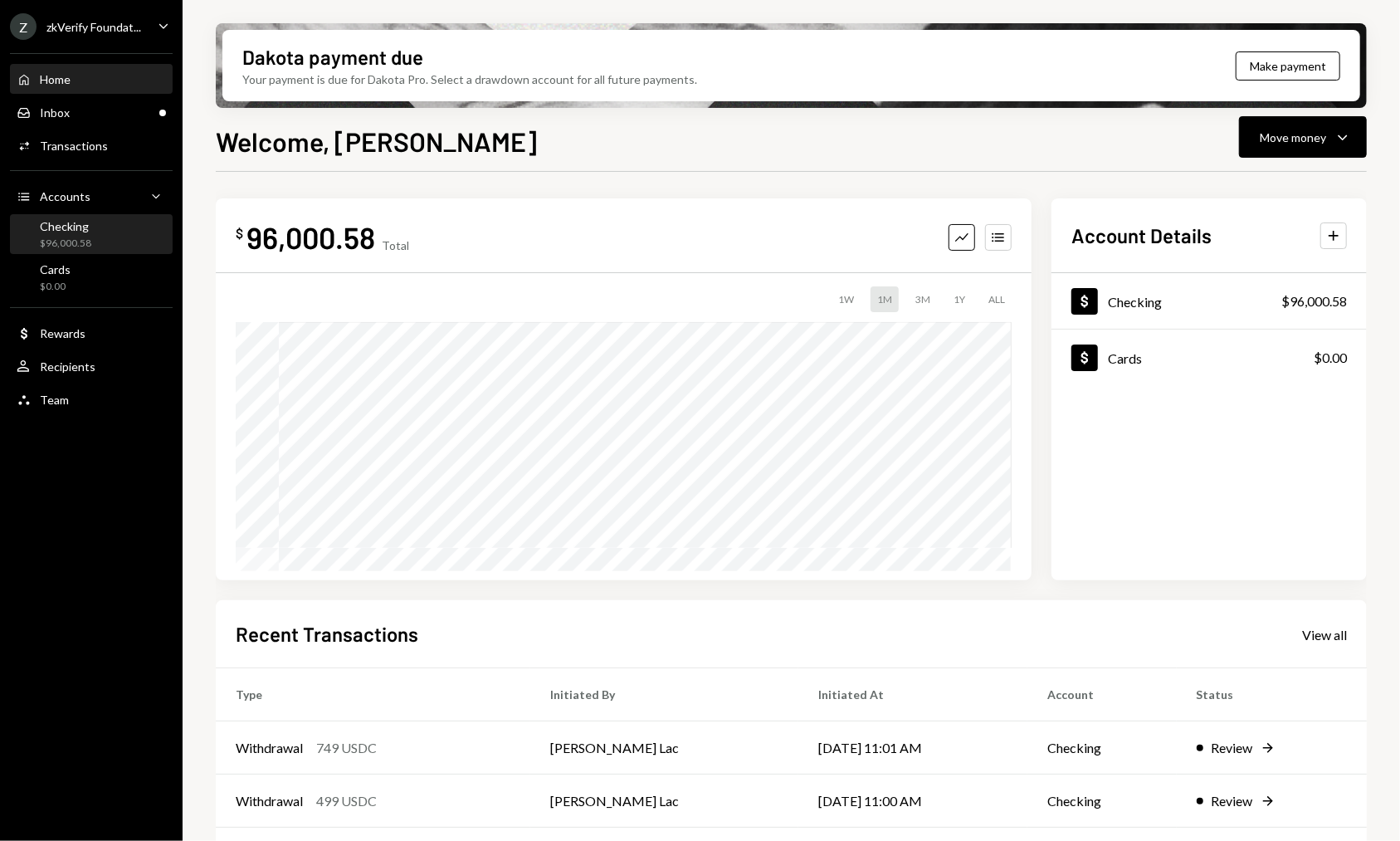
click at [123, 226] on div "Checking $96,000.58" at bounding box center [91, 235] width 149 height 31
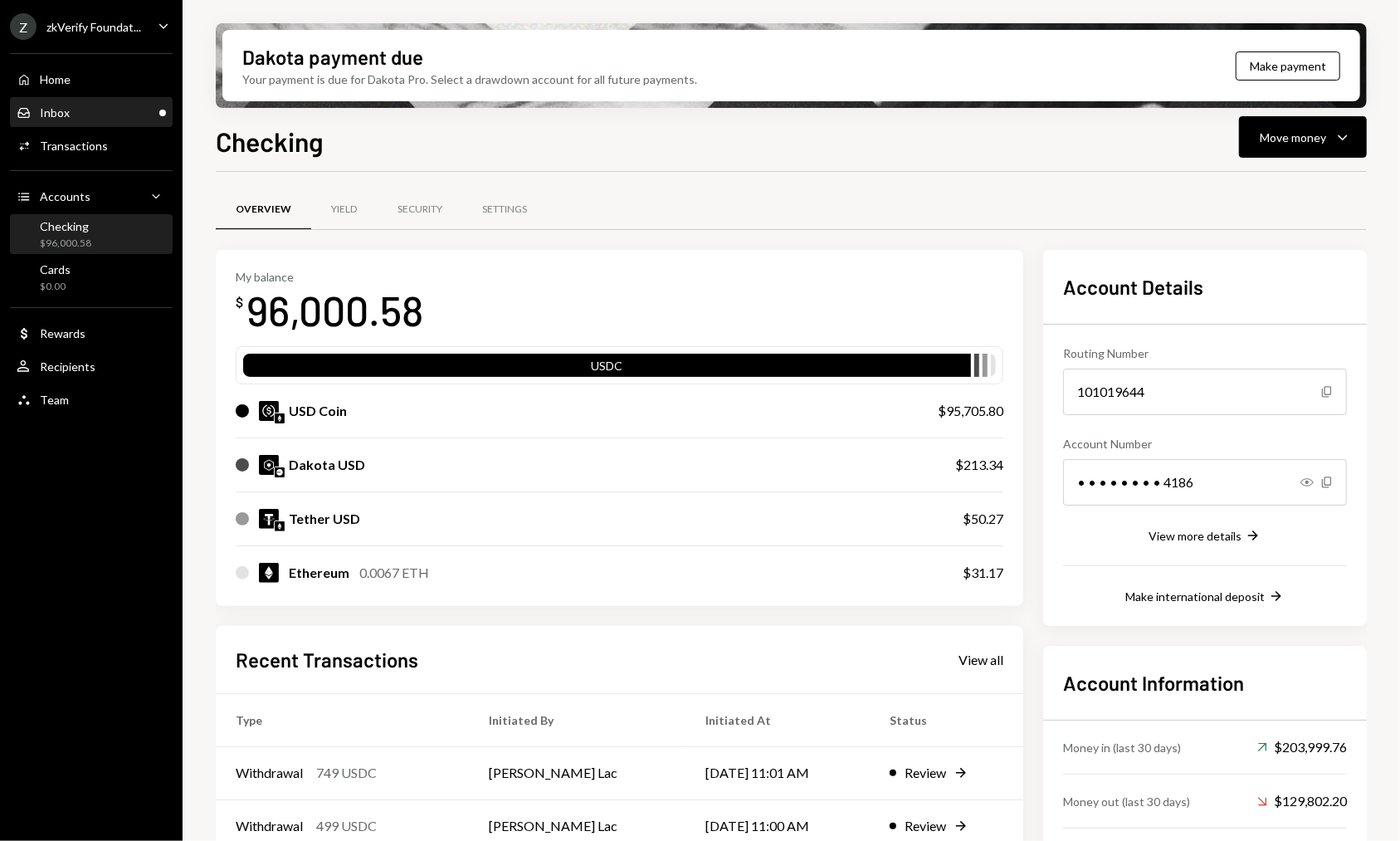
click at [92, 120] on div "Inbox Inbox" at bounding box center [91, 112] width 149 height 15
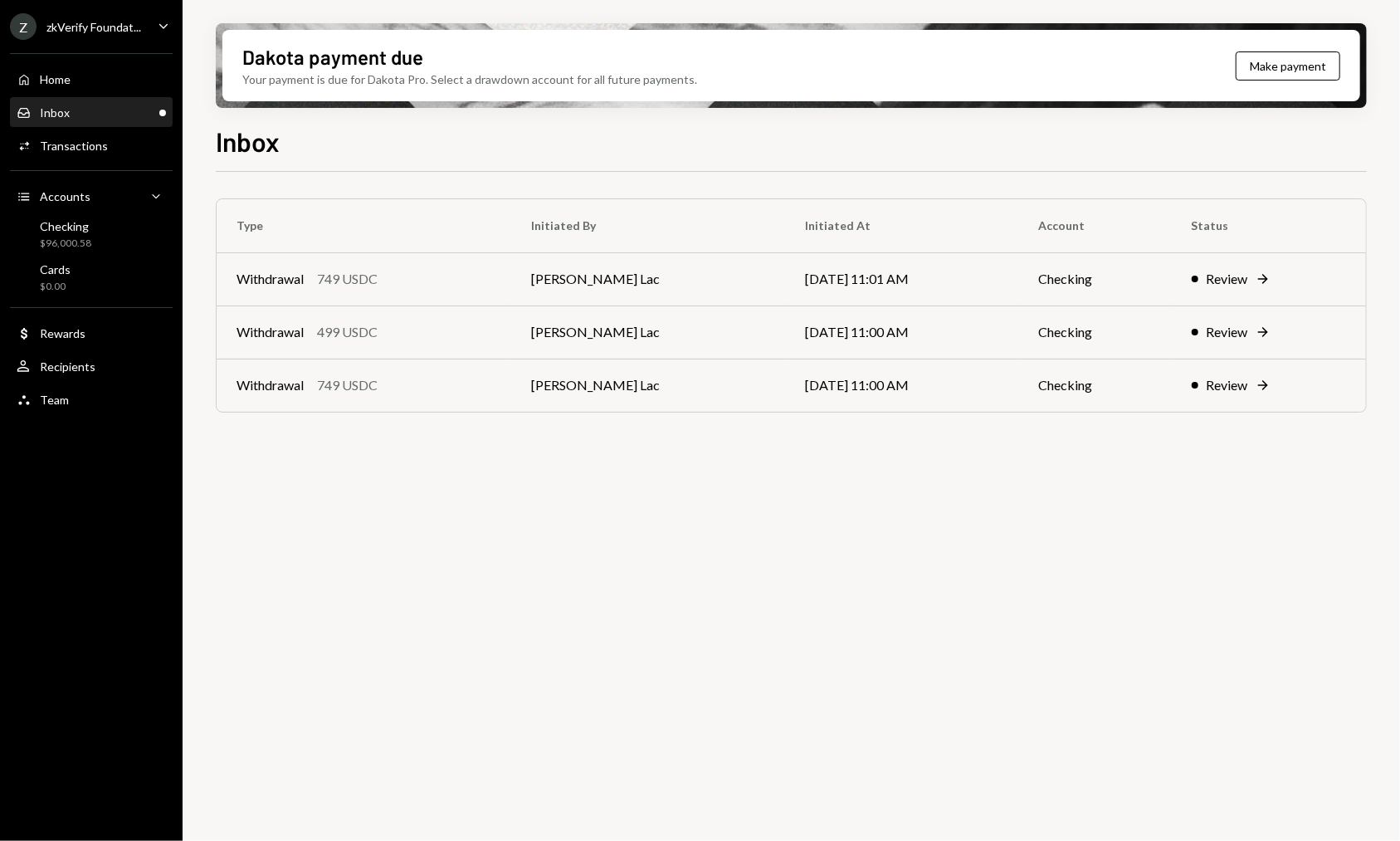
click at [81, 34] on div "Z zkVerify Foundat..." at bounding box center [75, 26] width 131 height 26
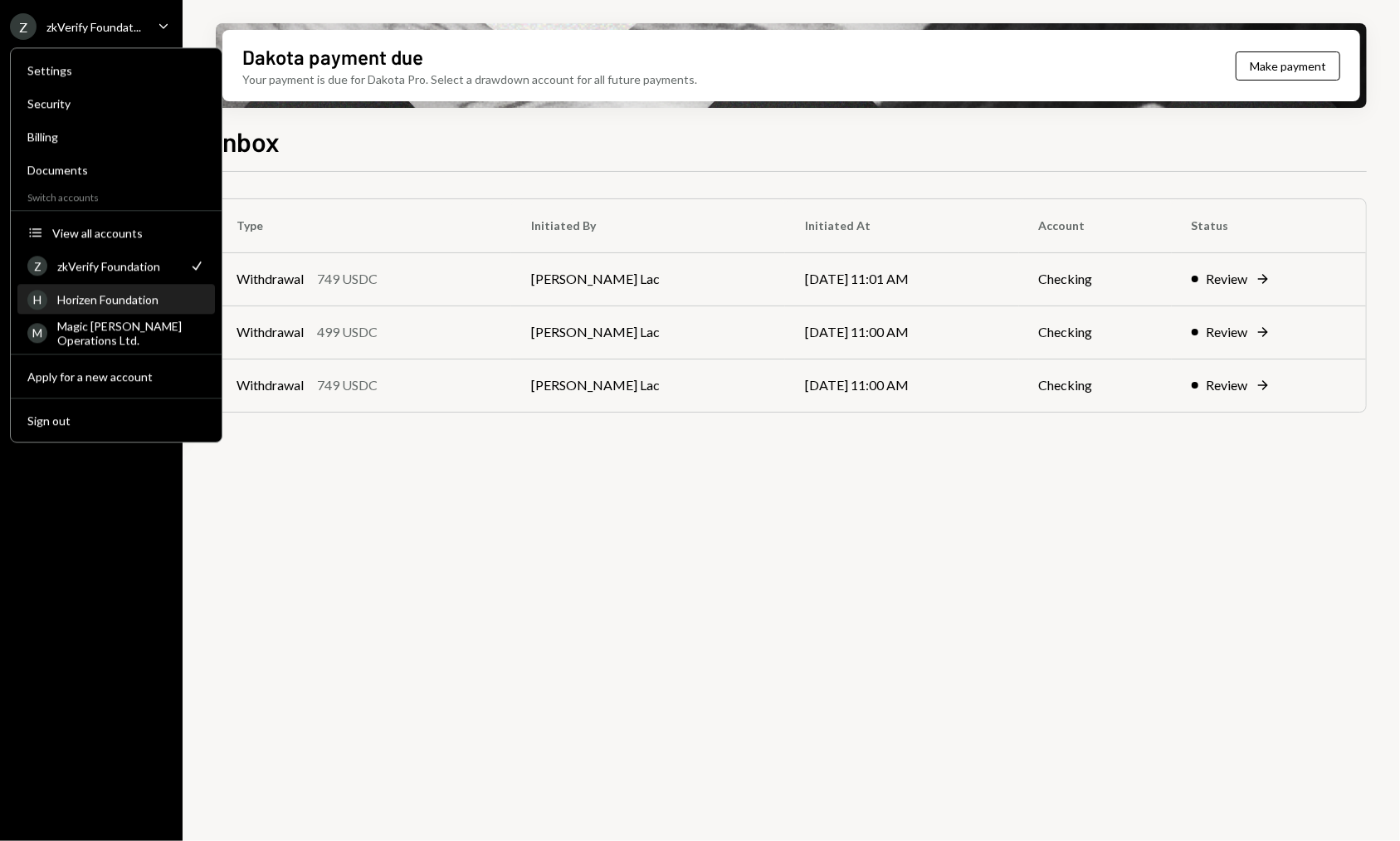
click at [122, 294] on div "Horizen Foundation" at bounding box center [131, 299] width 147 height 14
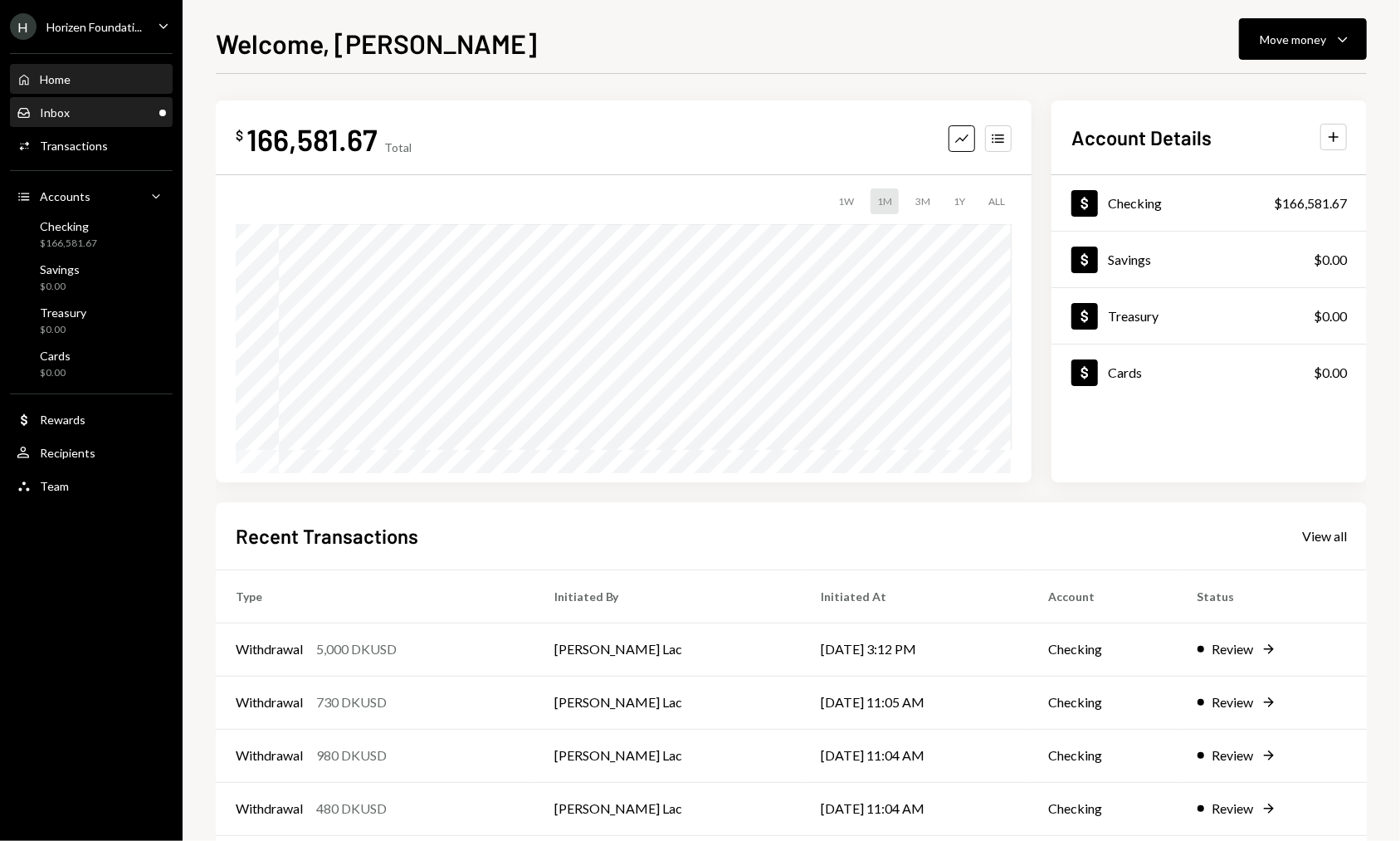
click at [50, 107] on div "Inbox" at bounding box center [55, 112] width 30 height 14
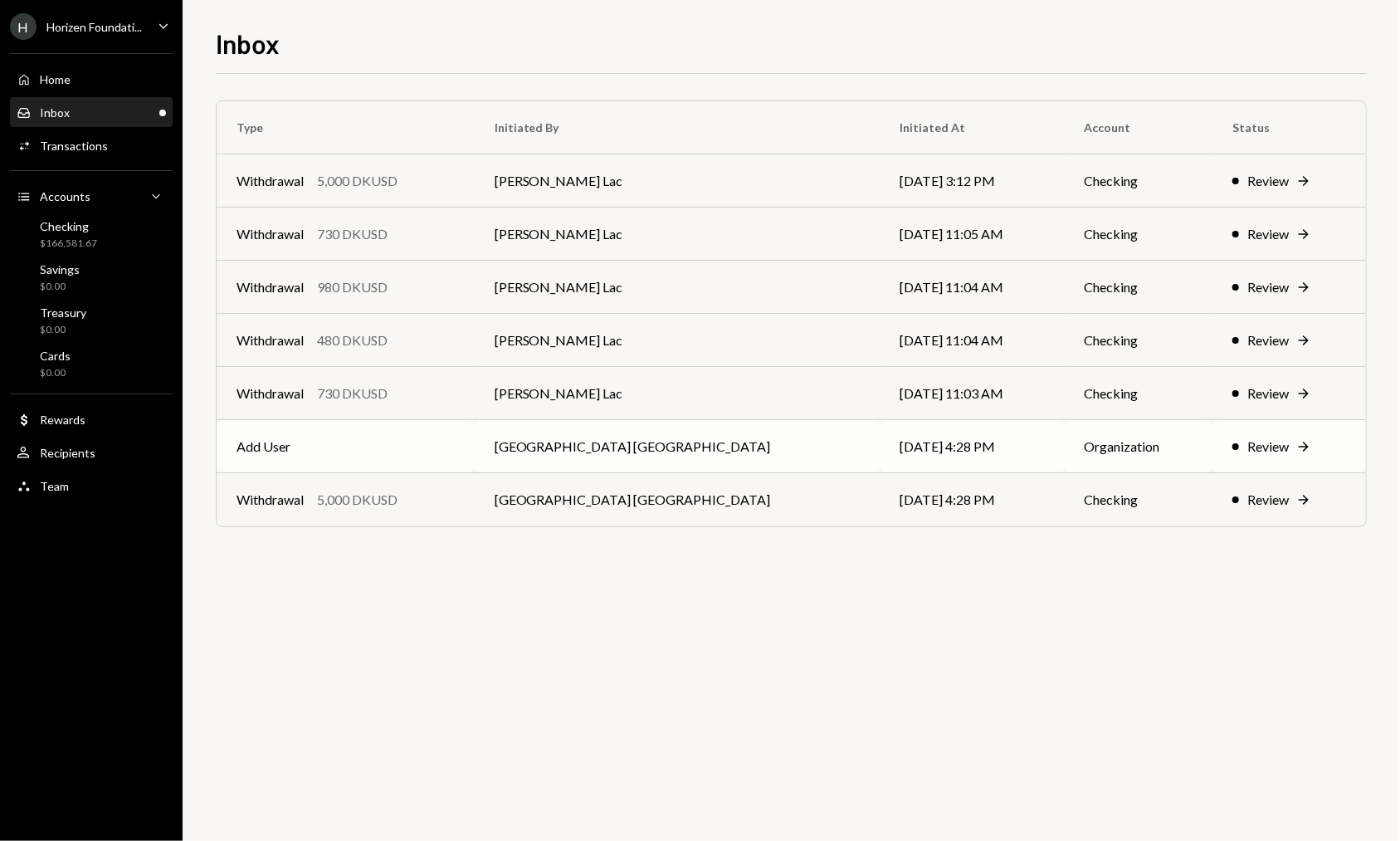
click at [970, 442] on td "[DATE] 4:28 PM" at bounding box center [973, 446] width 184 height 53
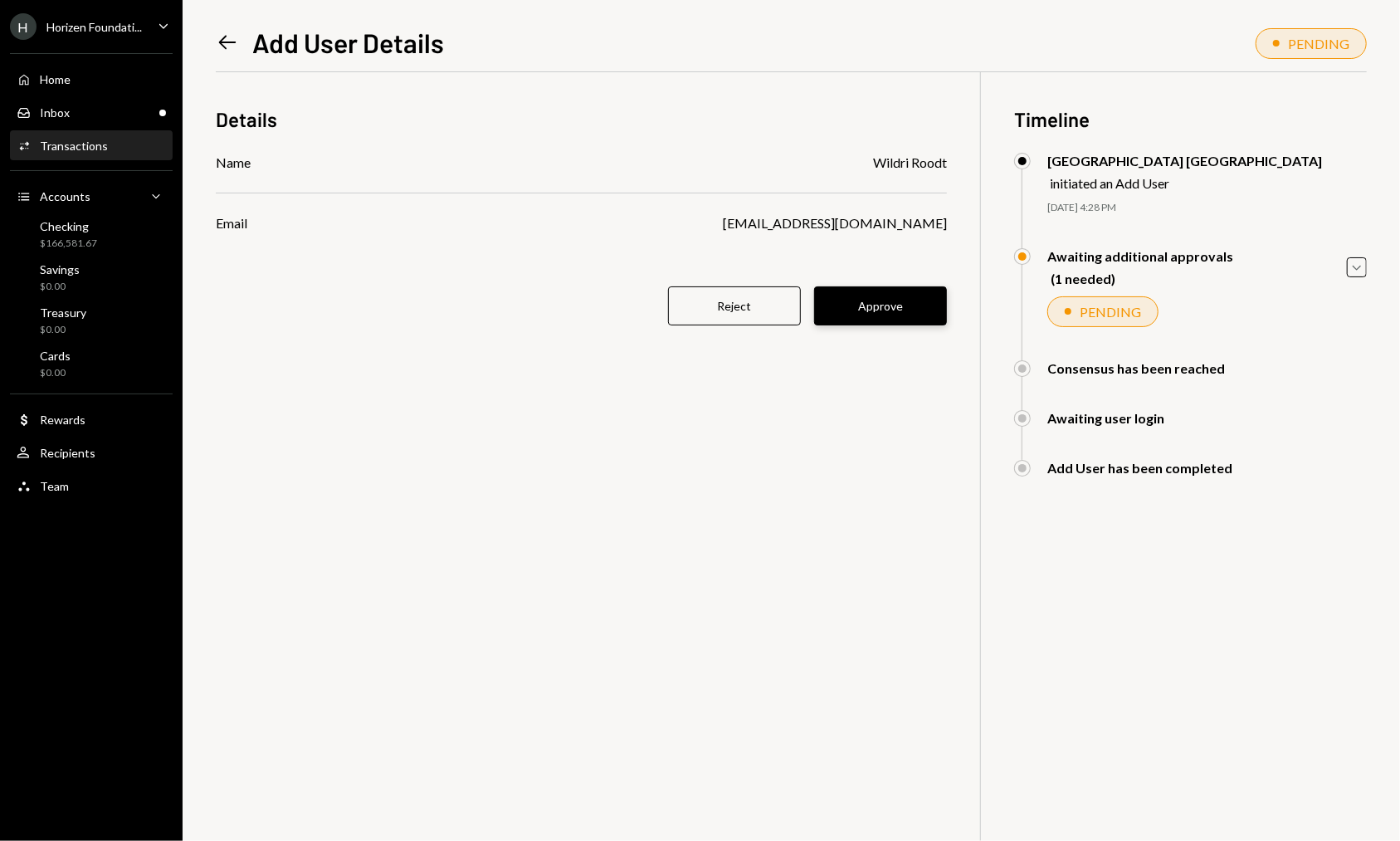
click at [878, 314] on button "Approve" at bounding box center [881, 305] width 133 height 39
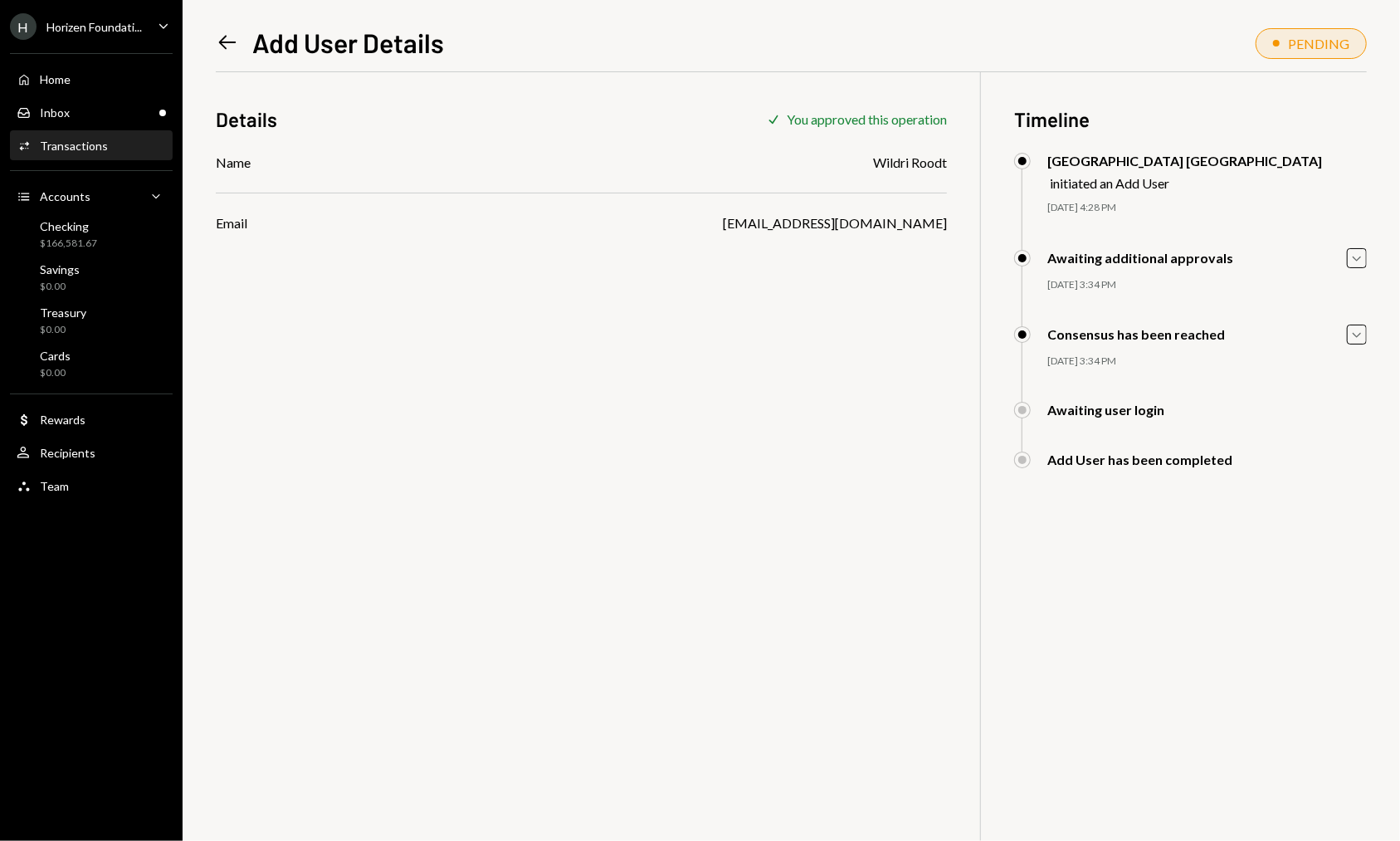
click at [220, 35] on icon "Left Arrow" at bounding box center [227, 42] width 23 height 23
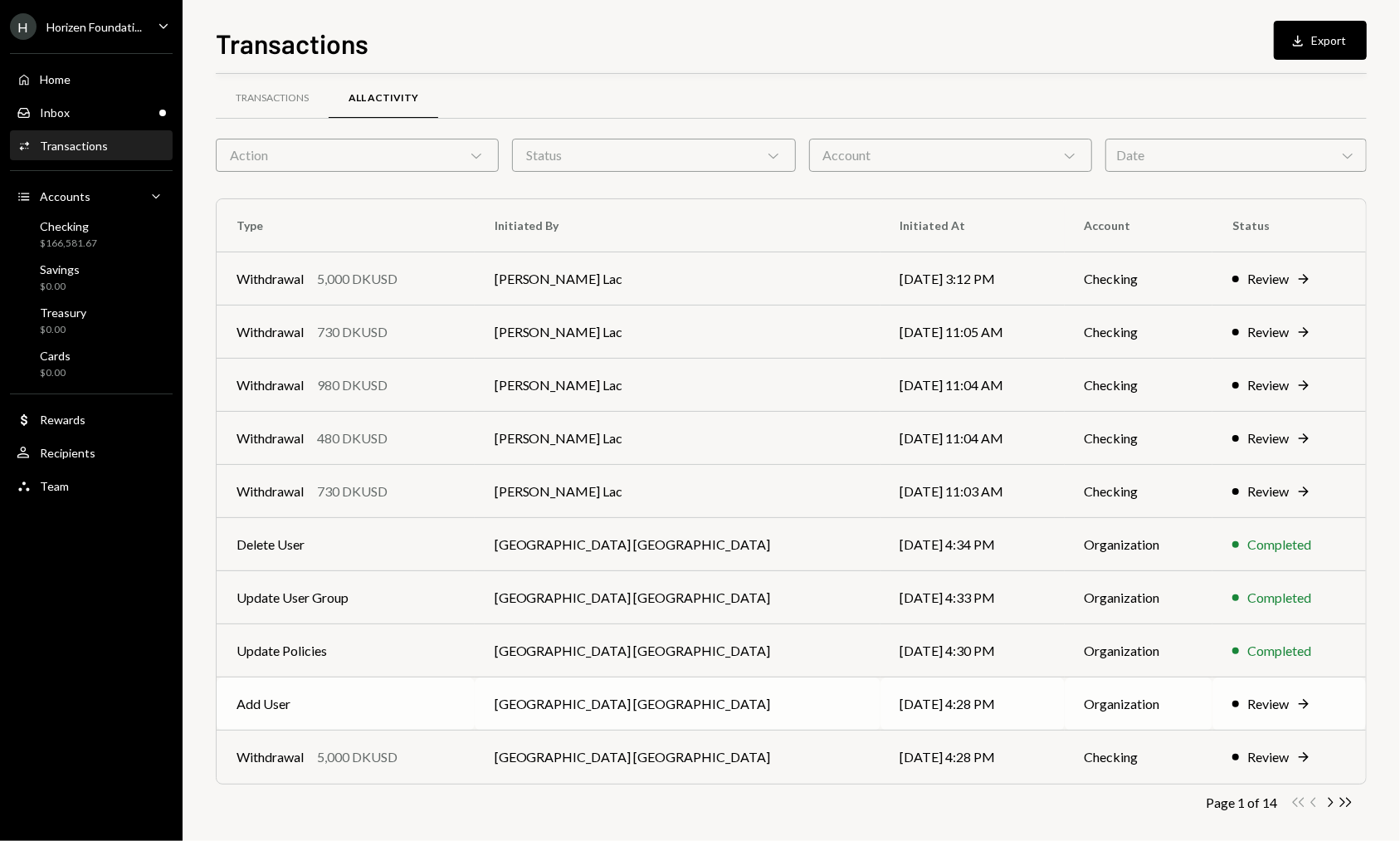
scroll to position [25, 0]
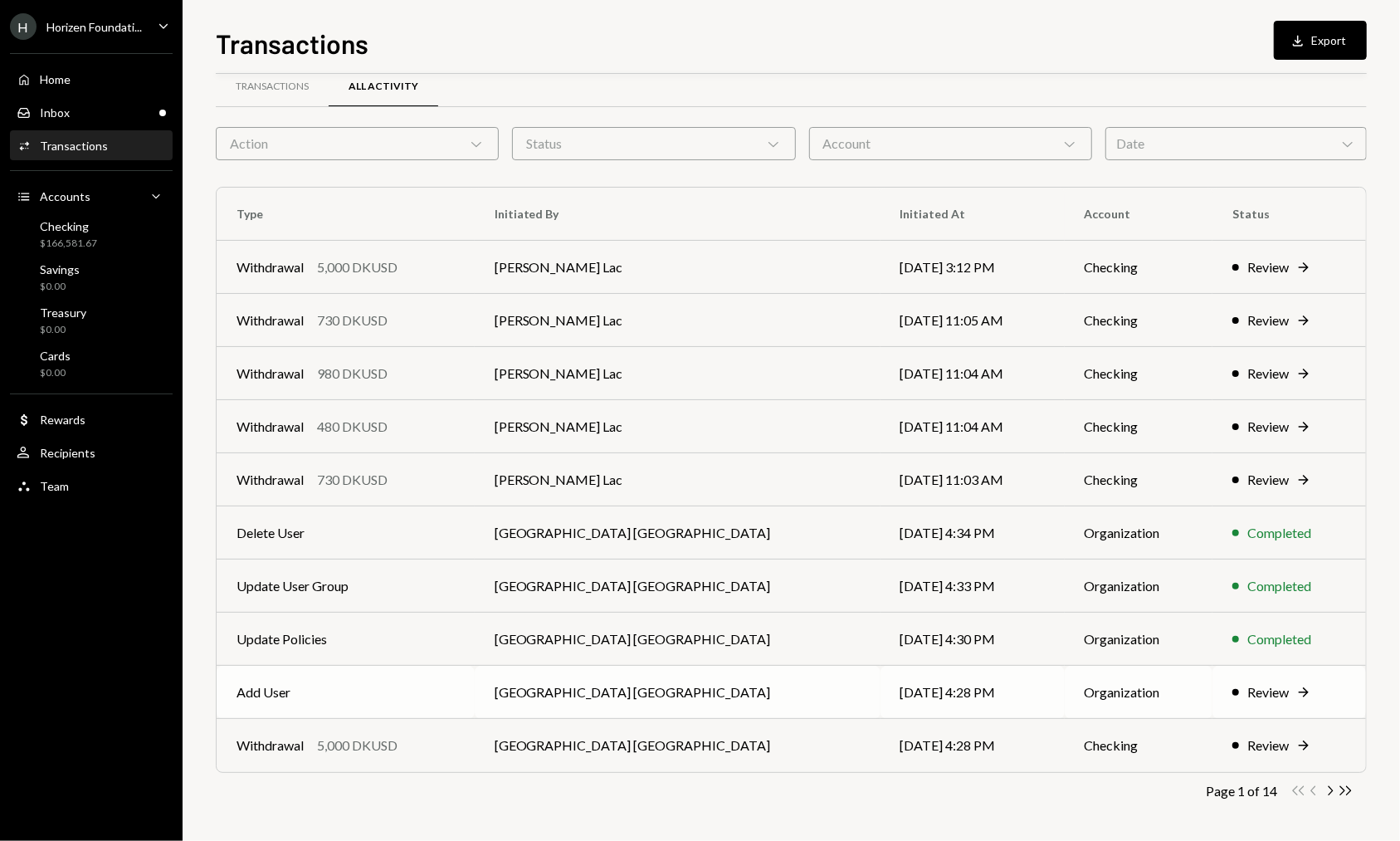
click at [896, 697] on td "[DATE] 4:28 PM" at bounding box center [973, 692] width 184 height 53
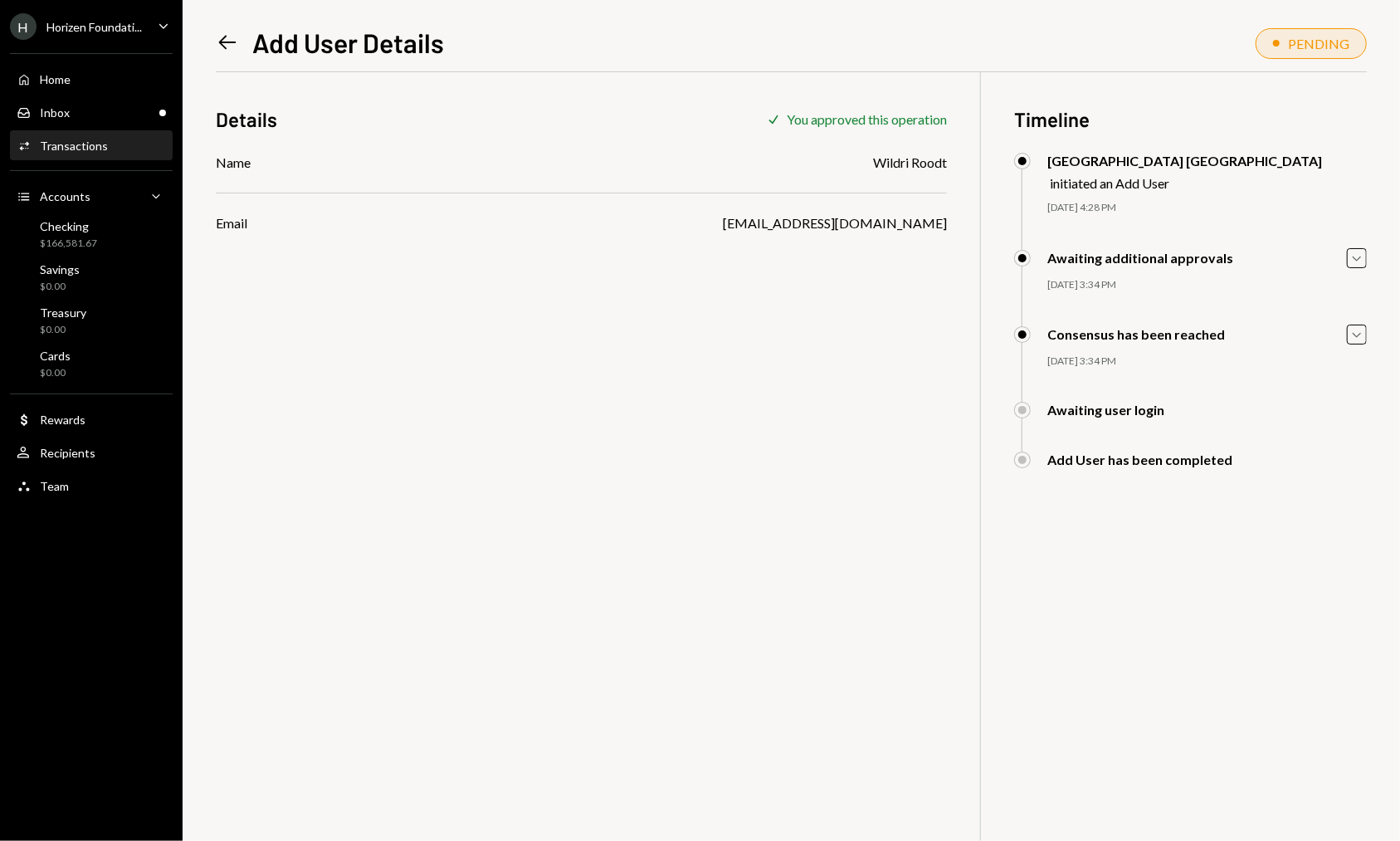
click at [221, 42] on icon at bounding box center [228, 43] width 18 height 14
